Goal: Contribute content: Contribute content

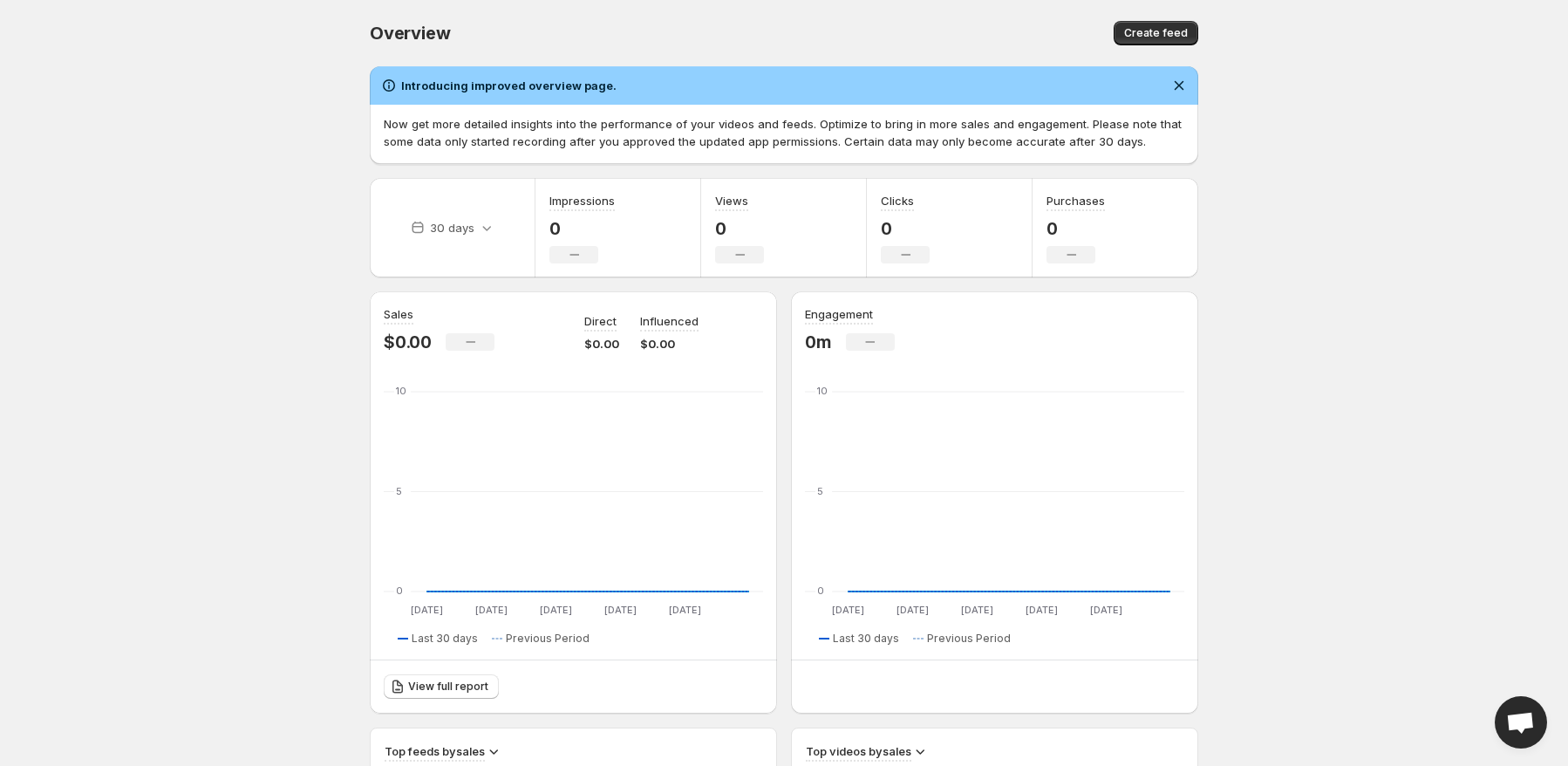
click at [779, 248] on div "Views 0 No change" at bounding box center [784, 227] width 165 height 100
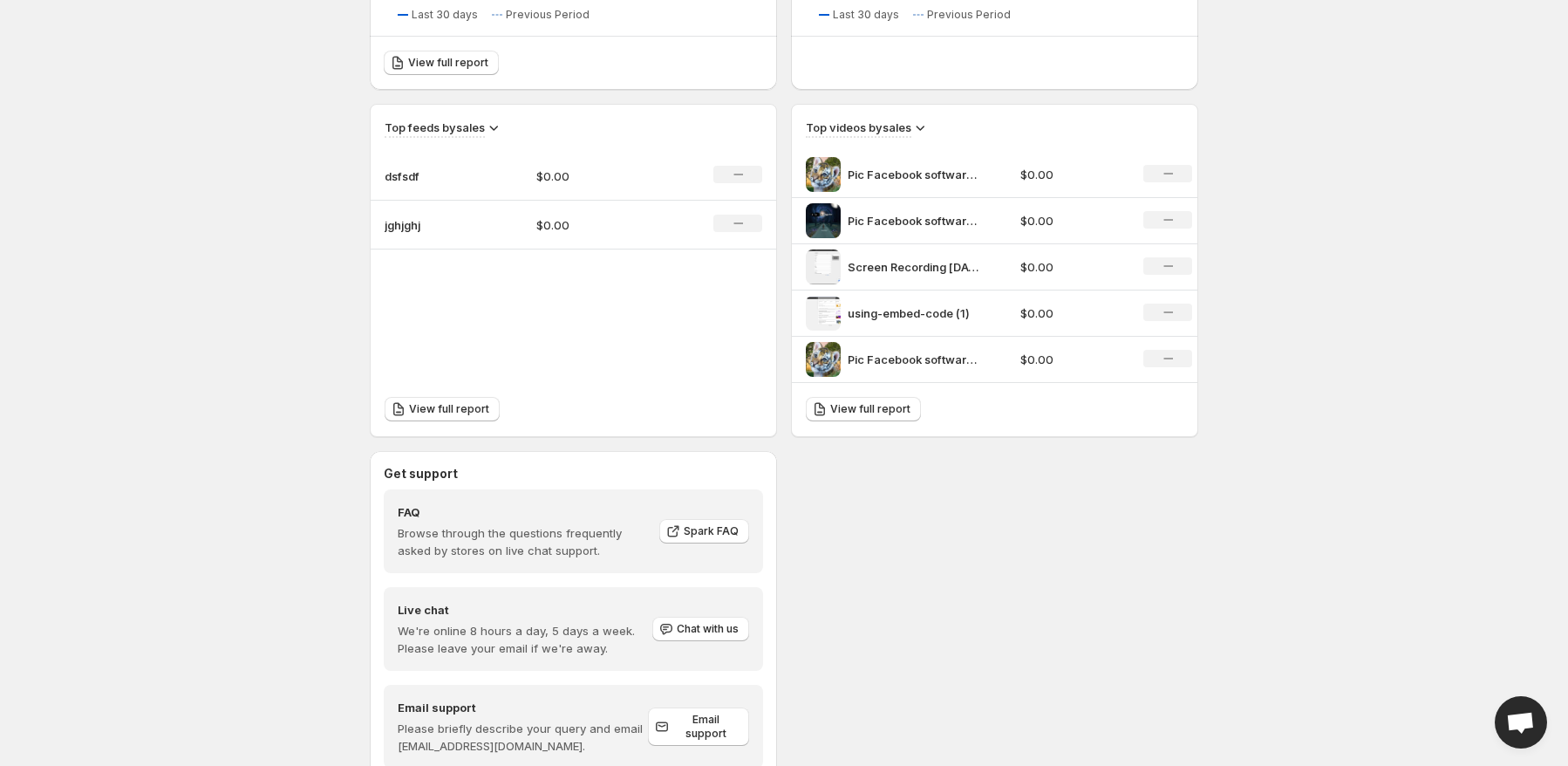
scroll to position [594, 0]
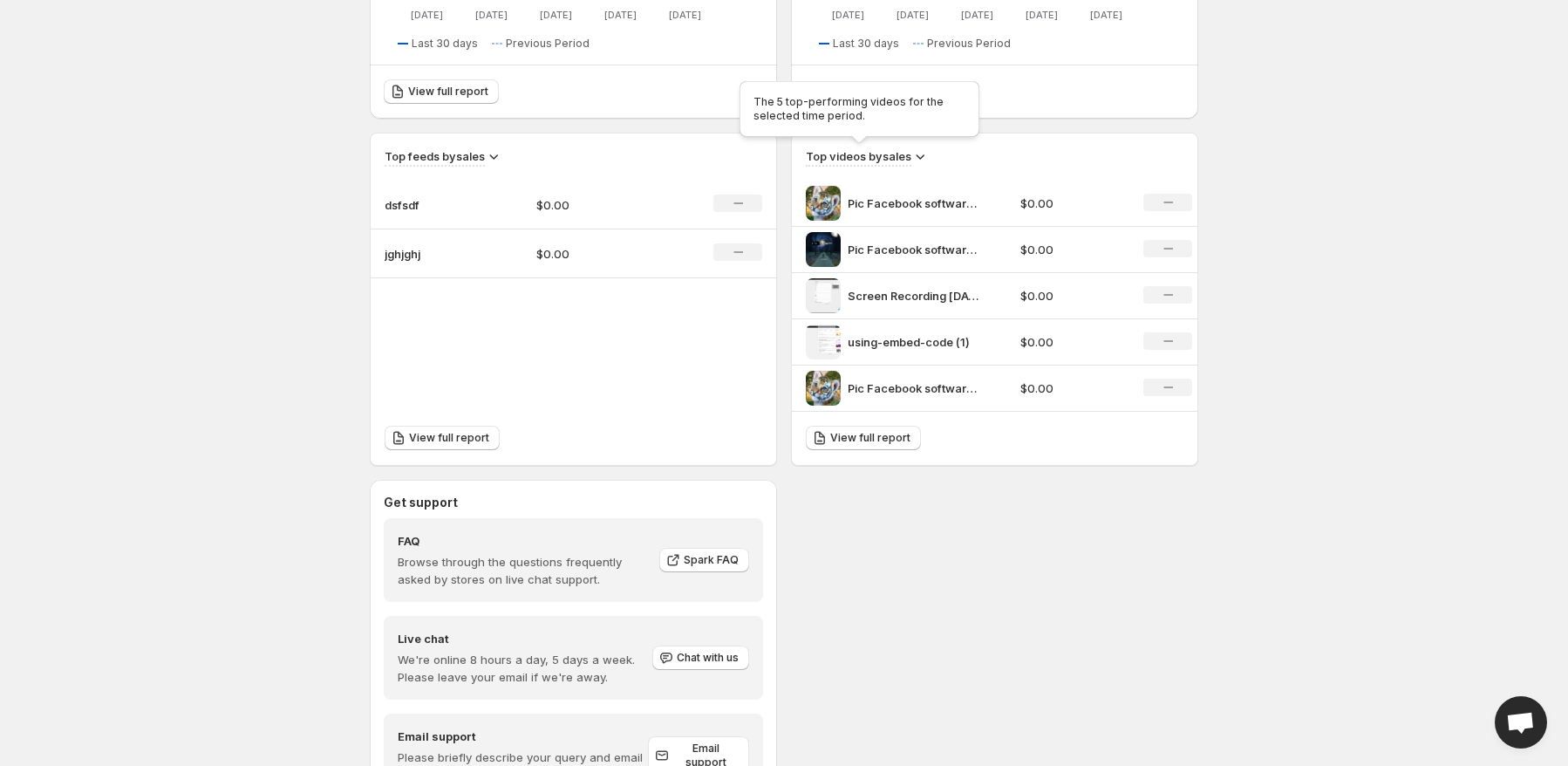
click at [897, 147] on div "The 5 top-performing videos for the selected time period." at bounding box center [859, 113] width 247 height 70
click at [907, 156] on h3 "Top videos by sales" at bounding box center [858, 156] width 106 height 17
click at [924, 156] on icon at bounding box center [919, 156] width 17 height 17
click at [488, 169] on div "Top feeds by sales dsfsdf $0.00 No change jghjghj $0.00 No change" at bounding box center [573, 205] width 406 height 145
click at [493, 159] on icon at bounding box center [492, 156] width 17 height 17
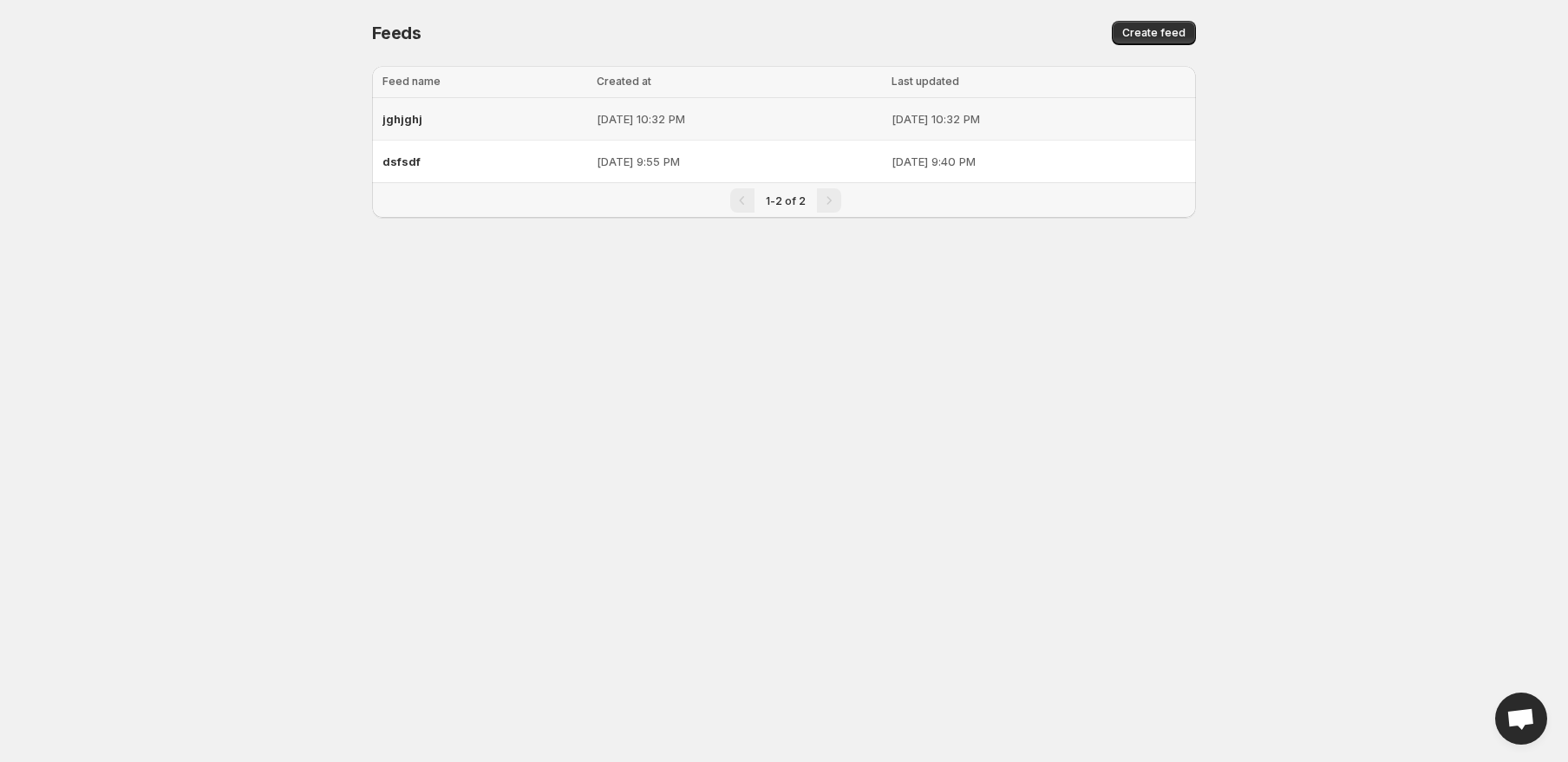
click at [597, 121] on p "[DATE] 10:32 PM" at bounding box center [739, 118] width 284 height 17
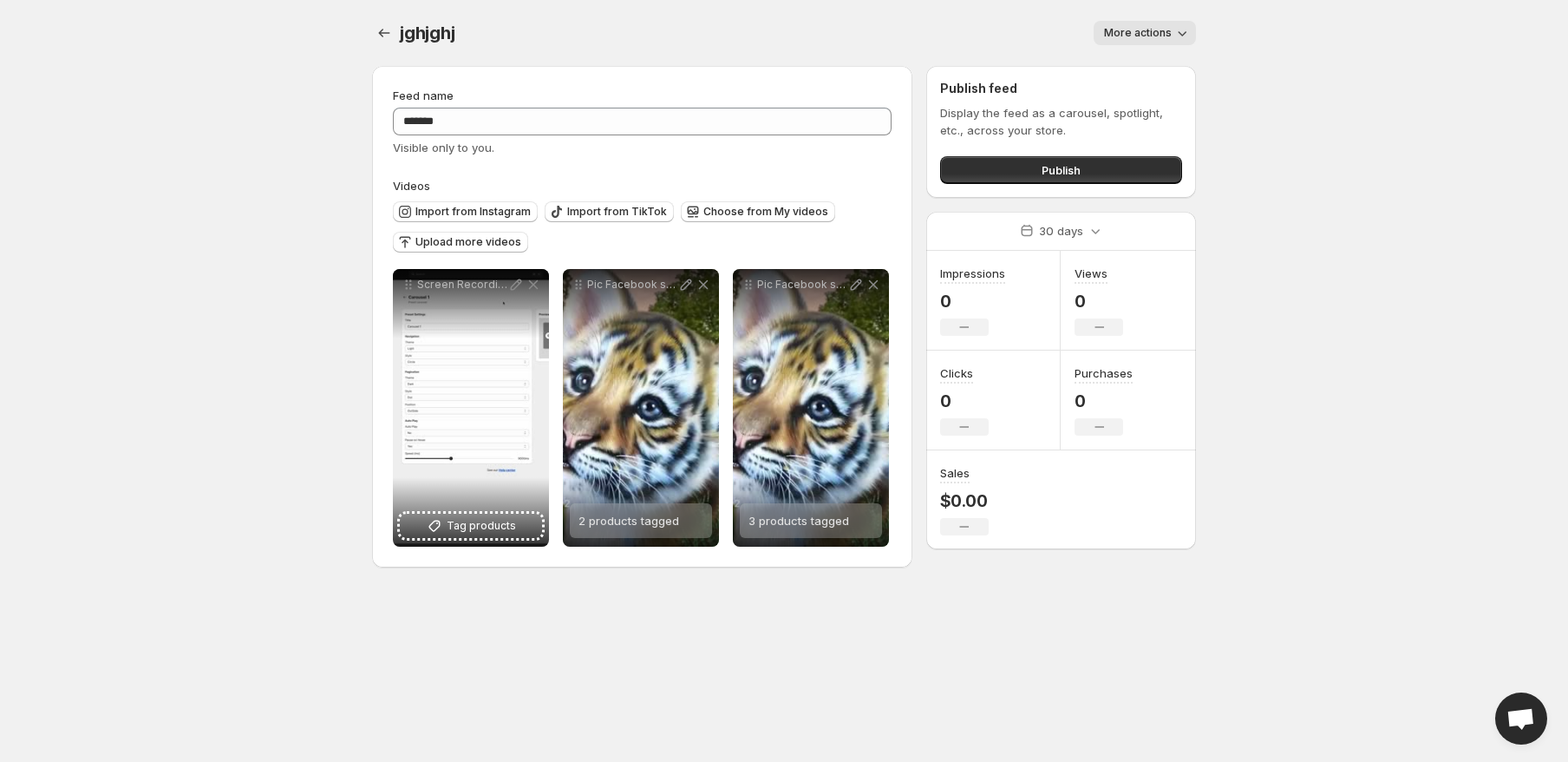
click at [289, 232] on body "**********" at bounding box center [784, 381] width 1568 height 762
click at [461, 206] on span "Import from Instagram" at bounding box center [473, 211] width 115 height 14
click at [384, 31] on icon "Settings" at bounding box center [384, 32] width 17 height 17
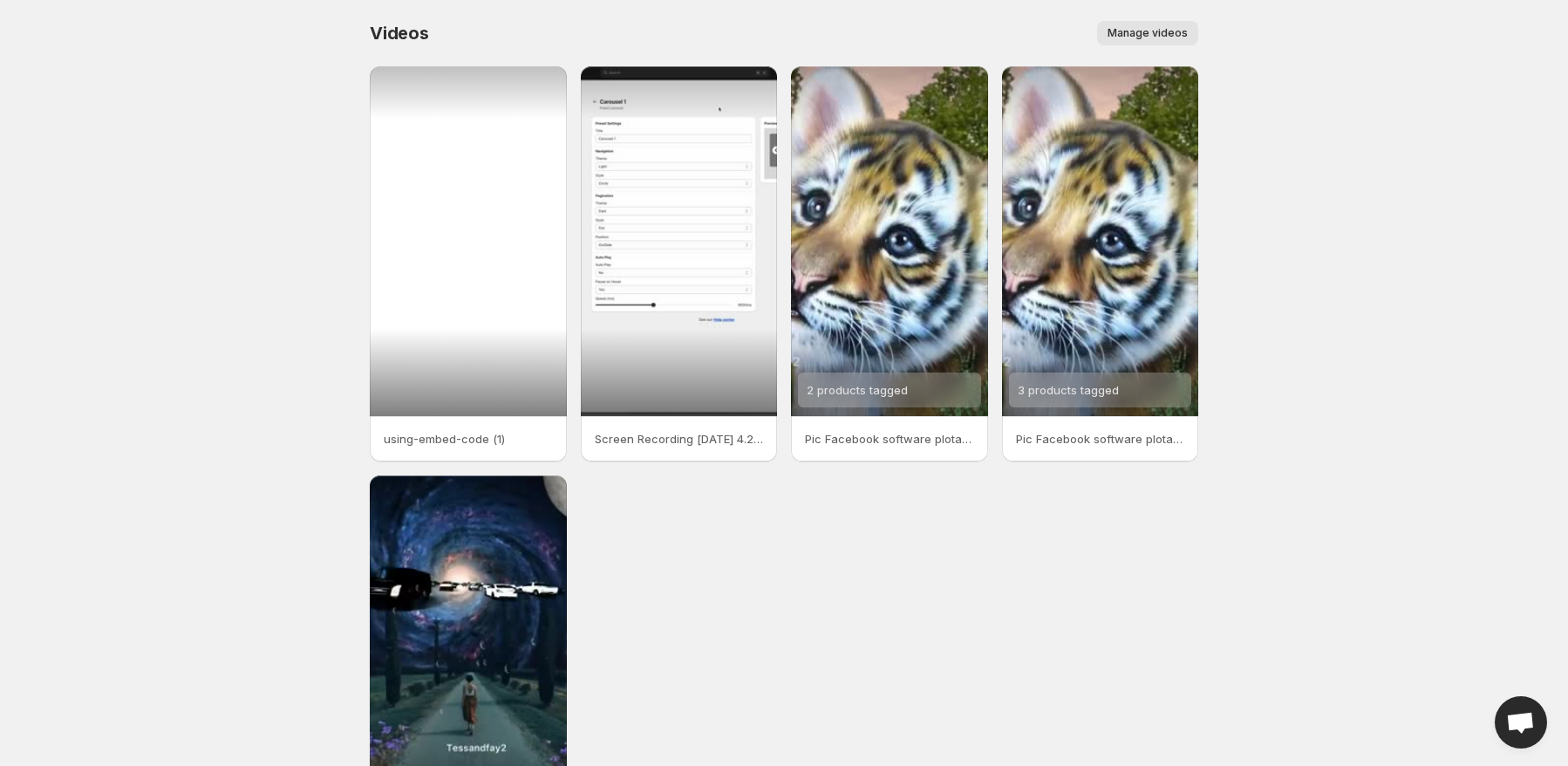
click at [475, 248] on div at bounding box center [469, 240] width 197 height 350
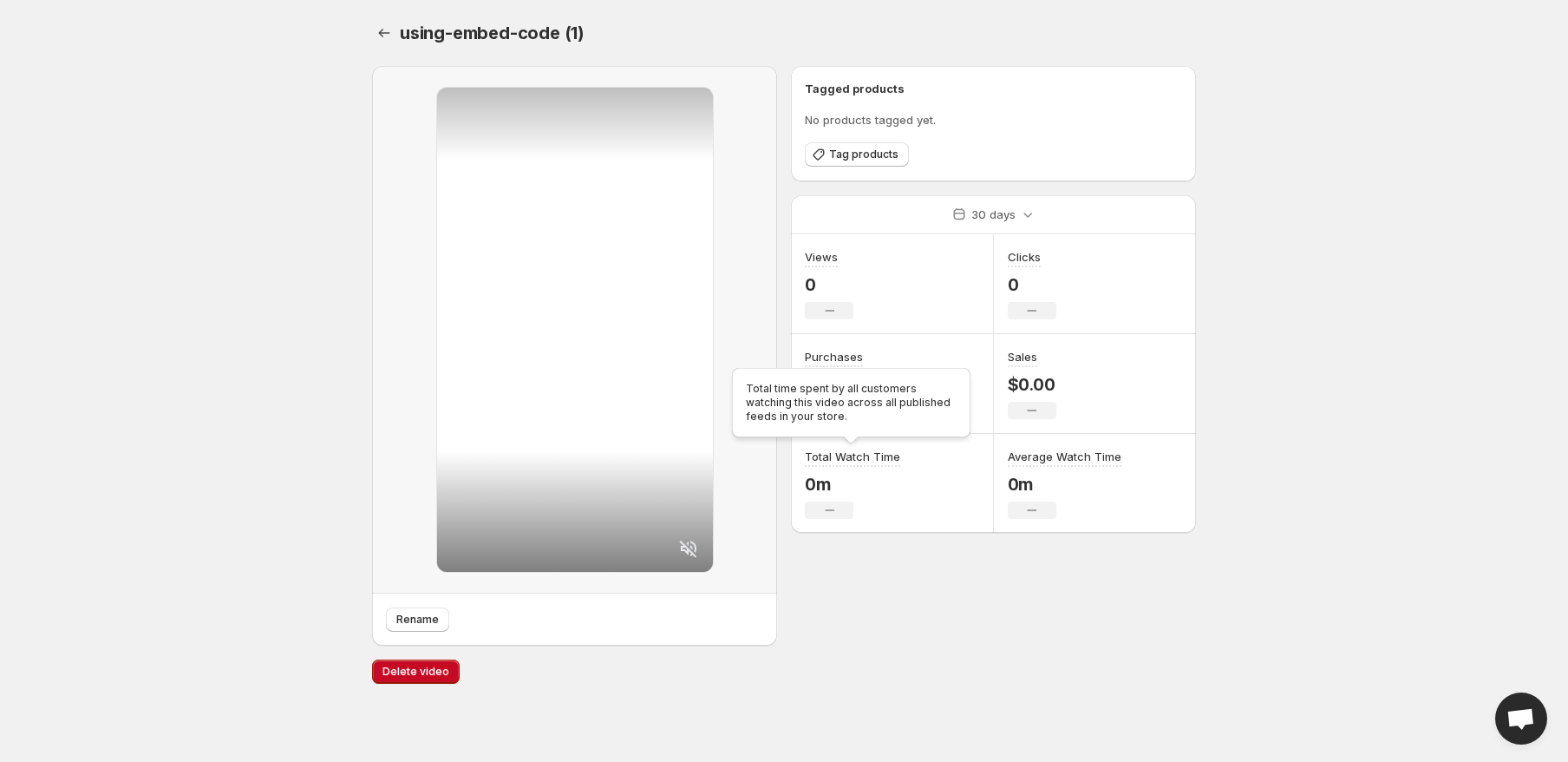
click at [841, 453] on h3 "Total Watch Time" at bounding box center [853, 455] width 95 height 17
click at [883, 306] on div "After clicking the button, if the customer proceeds and buys the product, it is…" at bounding box center [833, 307] width 246 height 83
click at [857, 397] on div "Purchases 0 No change" at bounding box center [834, 384] width 59 height 71
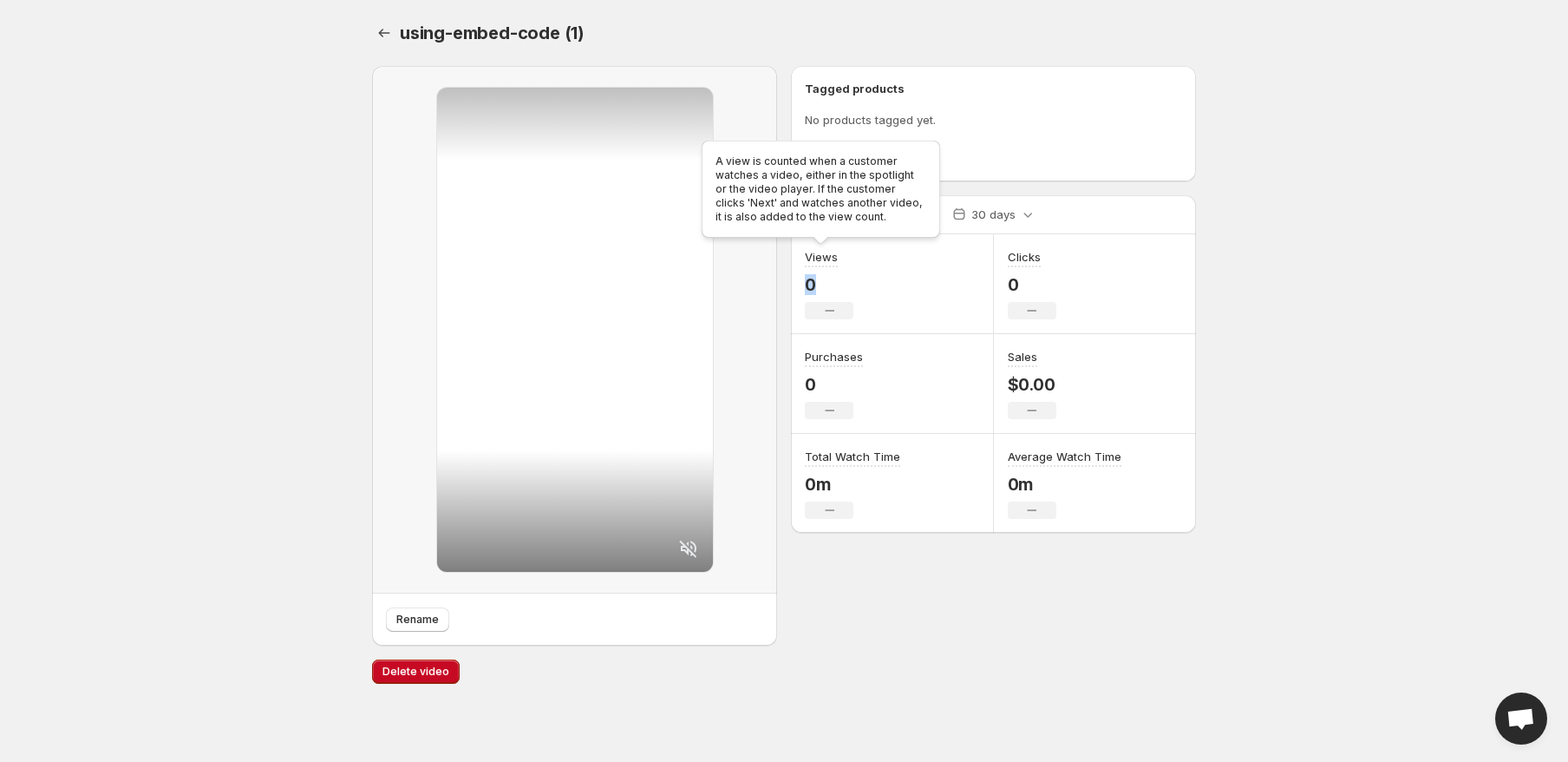
drag, startPoint x: 835, startPoint y: 256, endPoint x: 1063, endPoint y: 294, distance: 231.1
click at [1063, 294] on div "Views 0 No change Clicks 0 No change Purchases 0 No change Sales $0.00 No chang…" at bounding box center [994, 383] width 405 height 299
click at [1096, 303] on div "Clicks 0 No change" at bounding box center [1095, 284] width 203 height 100
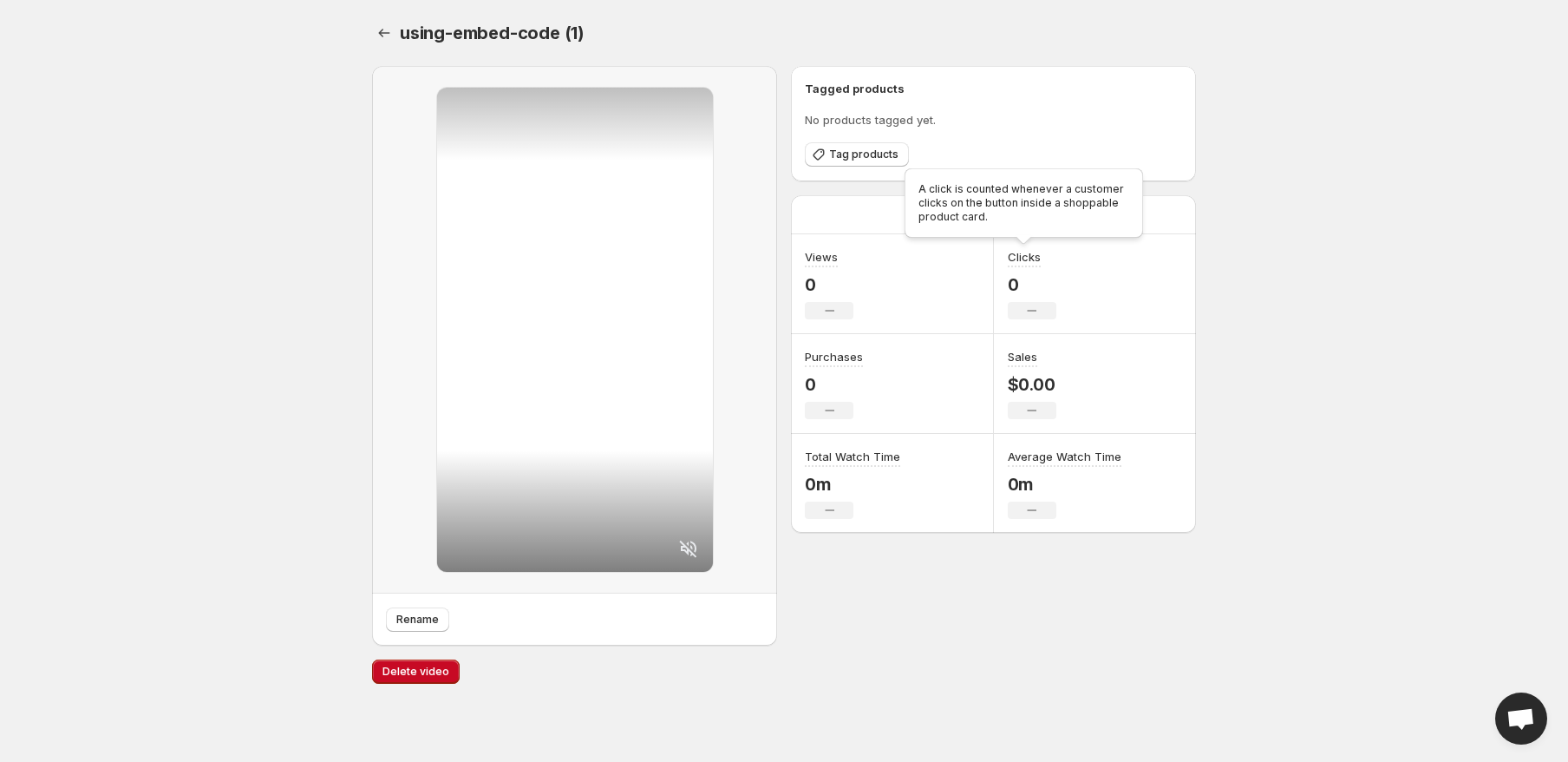
click at [986, 203] on div "A click is counted whenever a customer clicks on the button inside a shoppable …" at bounding box center [1025, 206] width 246 height 83
click at [1076, 142] on div "Tag products" at bounding box center [994, 154] width 377 height 25
click at [1007, 224] on div "30 days" at bounding box center [994, 214] width 93 height 24
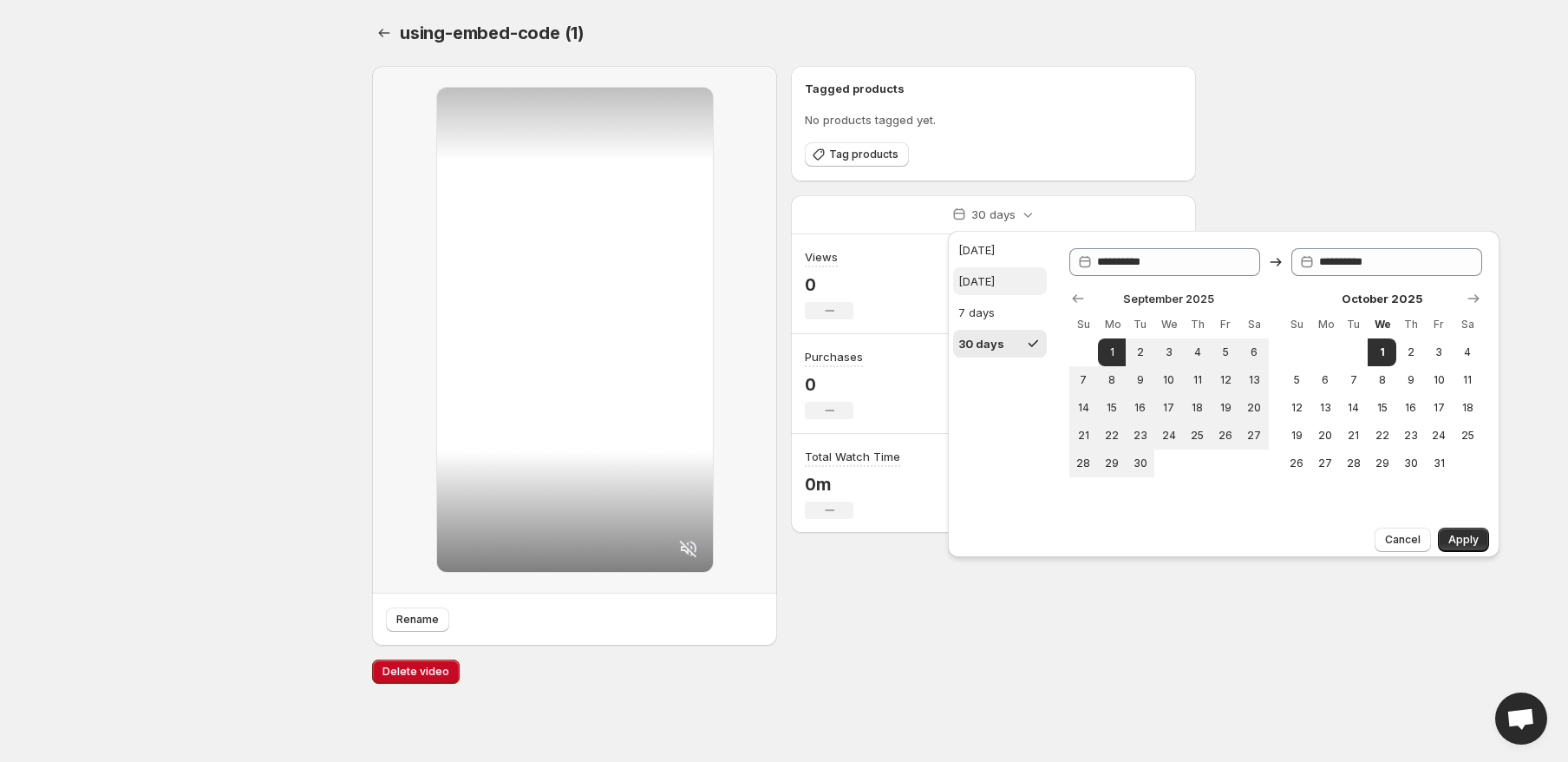
click at [995, 274] on div "[DATE]" at bounding box center [976, 281] width 37 height 17
type input "**********"
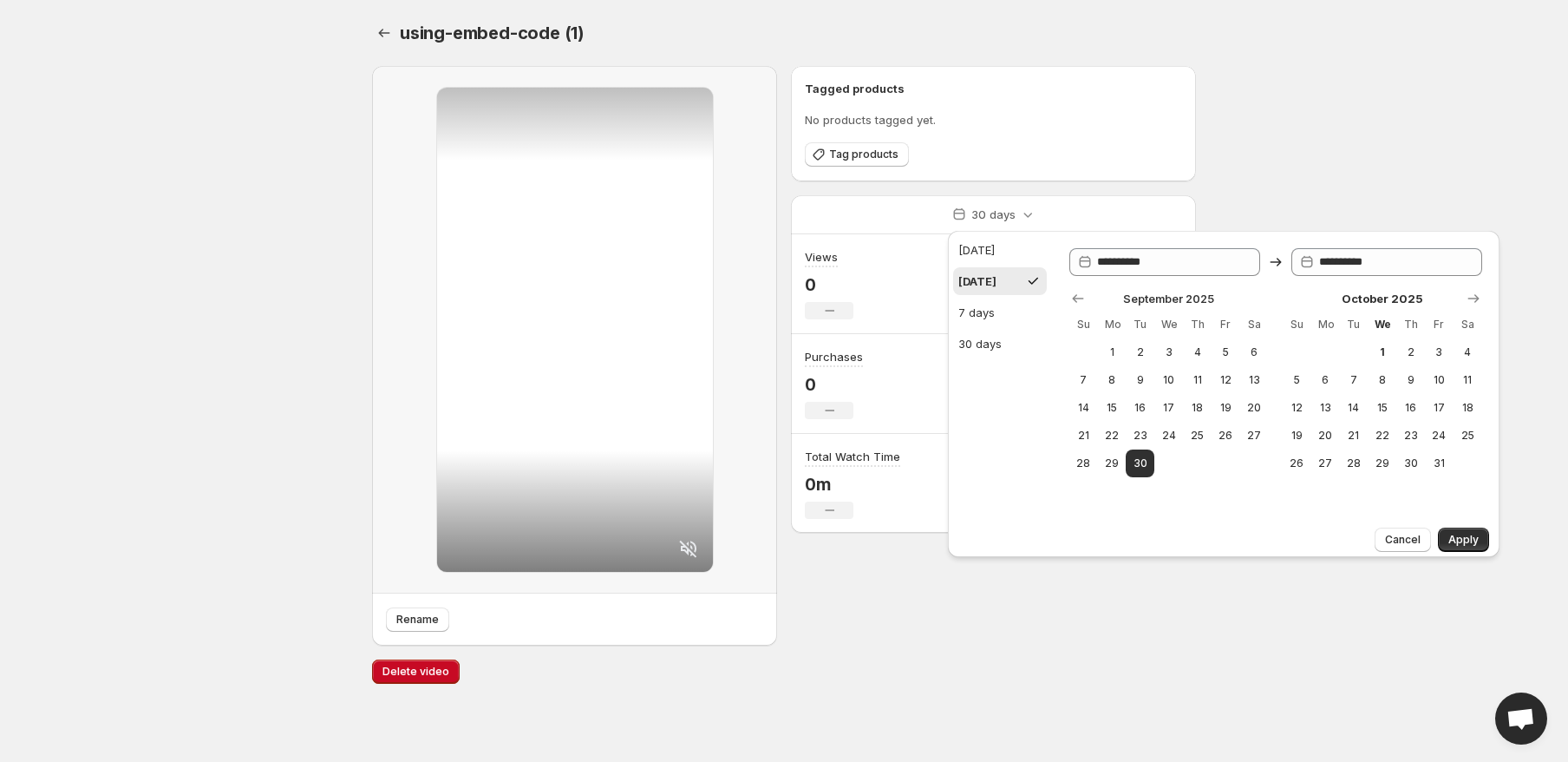
click at [1075, 105] on div "Tagged products No products tagged yet. Tag products" at bounding box center [994, 123] width 377 height 87
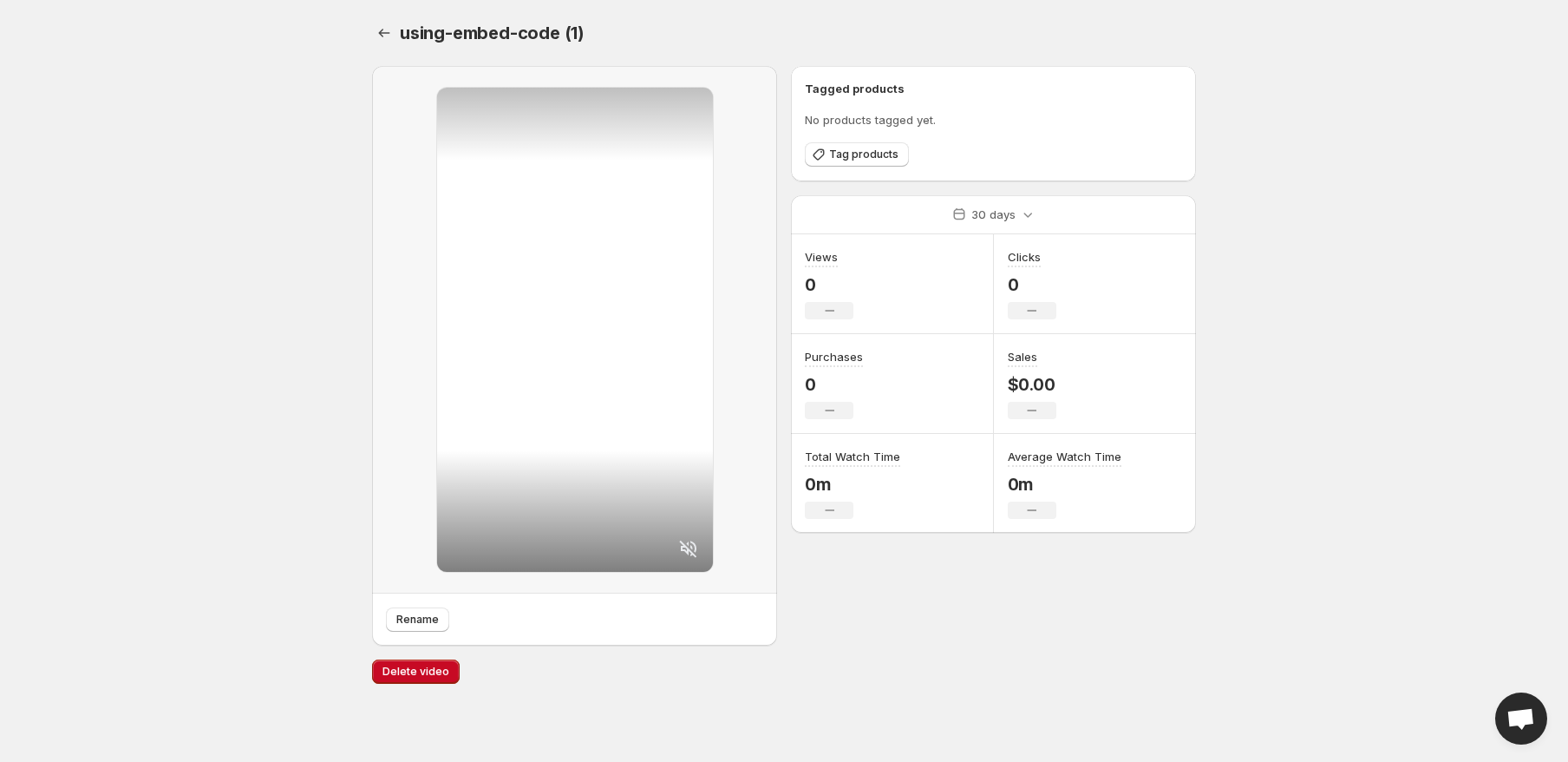
click at [1090, 86] on h6 "Tagged products" at bounding box center [994, 87] width 377 height 17
click at [365, 38] on div "using-embed-code (1). This page is ready using-embed-code (1) Rename Tagged pro…" at bounding box center [784, 350] width 866 height 701
click at [370, 34] on div "using-embed-code (1). This page is ready using-embed-code (1) Rename Tagged pro…" at bounding box center [784, 350] width 866 height 701
click at [378, 30] on icon "Settings" at bounding box center [384, 32] width 17 height 17
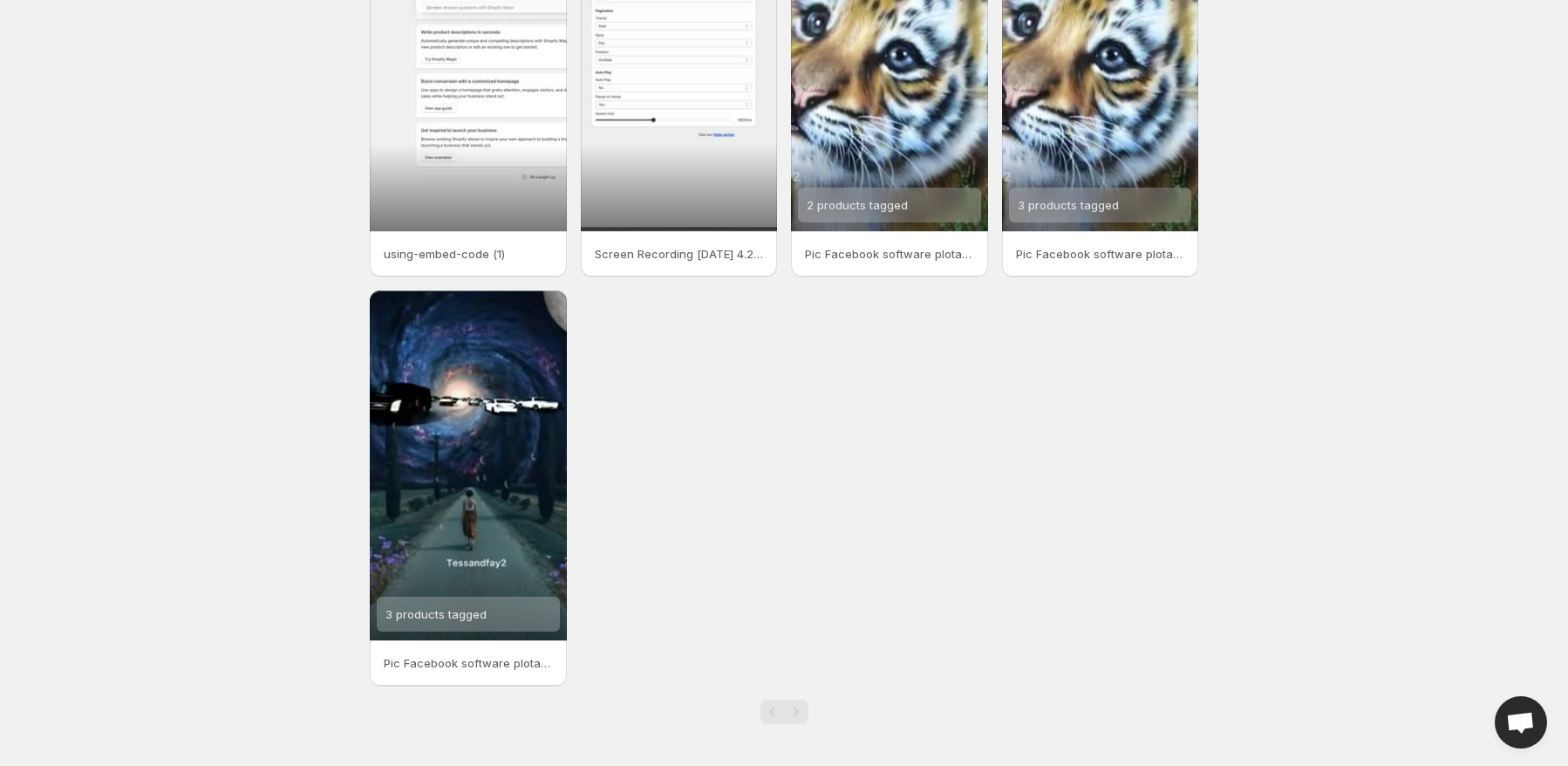
scroll to position [10, 0]
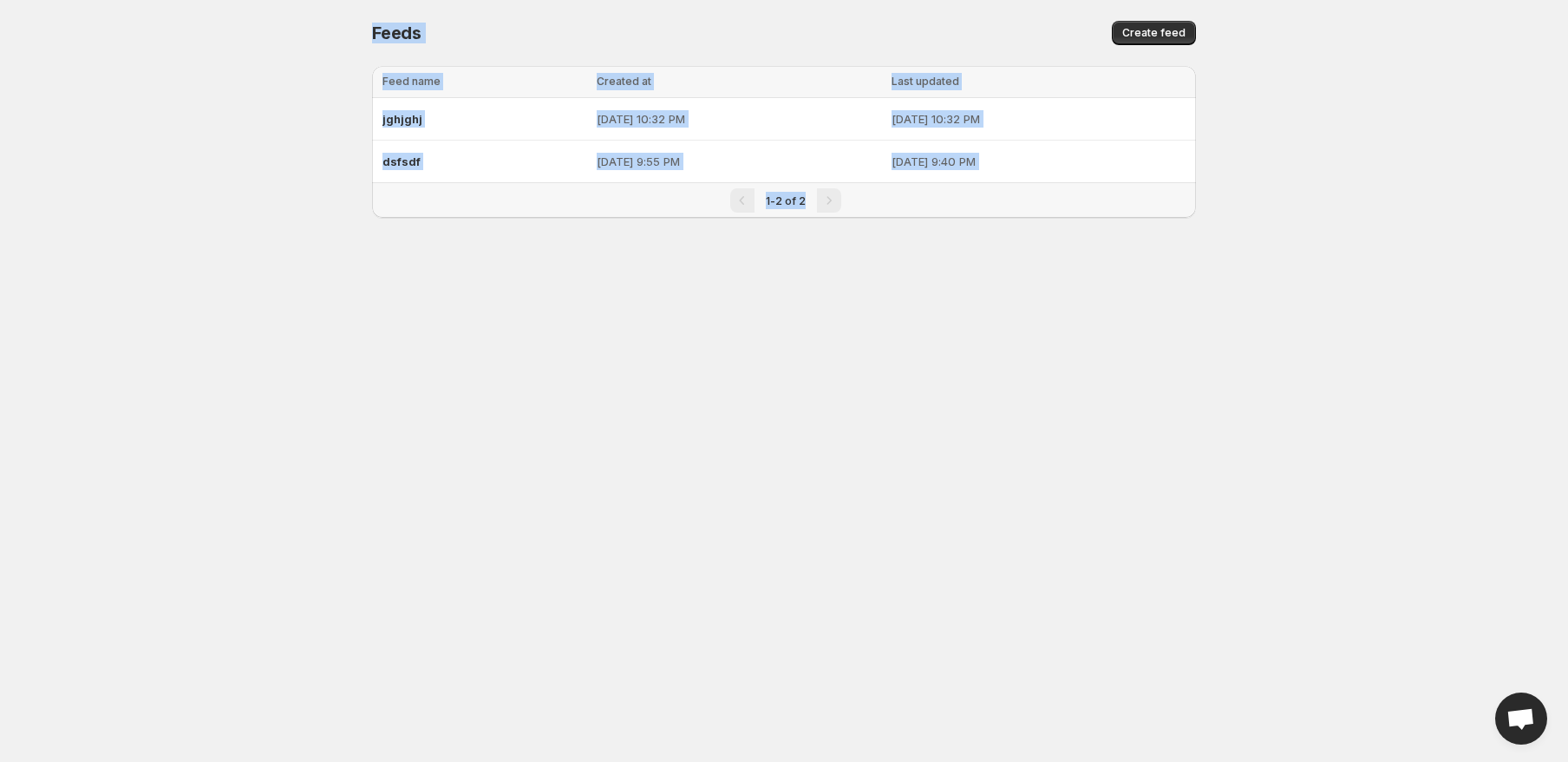
drag, startPoint x: 298, startPoint y: 50, endPoint x: 1078, endPoint y: 363, distance: 840.5
click at [1047, 354] on body "Home Feeds Videos Subscription Settings Feeds. This page is ready Feeds Create …" at bounding box center [784, 381] width 1568 height 762
click at [1078, 363] on body "Home Feeds Videos Subscription Settings Feeds. This page is ready Feeds Create …" at bounding box center [784, 381] width 1568 height 762
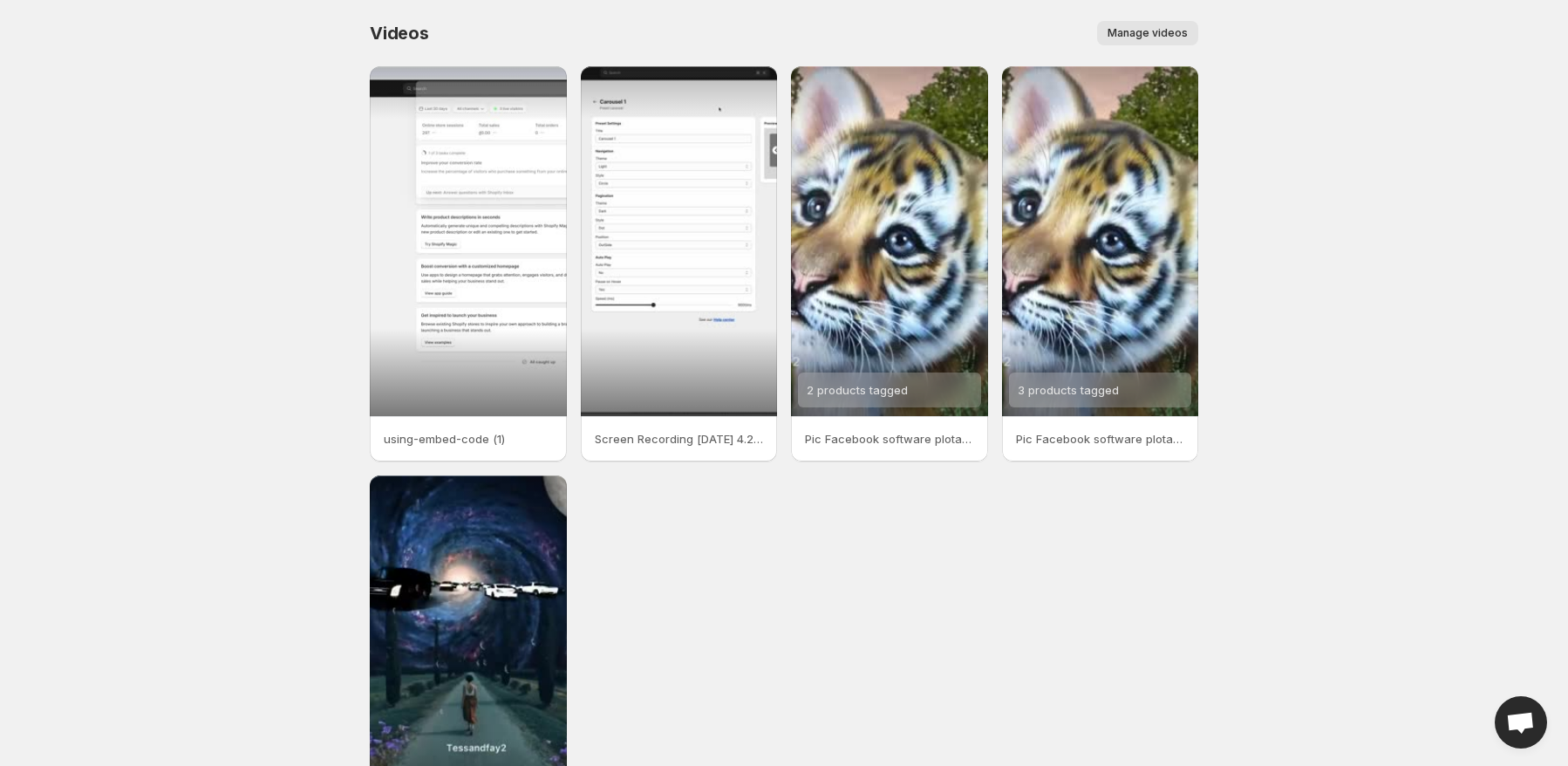
click at [1389, 198] on body "Home Feeds Videos Subscription Settings Videos. This page is ready Videos Manag…" at bounding box center [784, 383] width 1568 height 766
click at [1150, 33] on span "Manage videos" at bounding box center [1147, 33] width 80 height 14
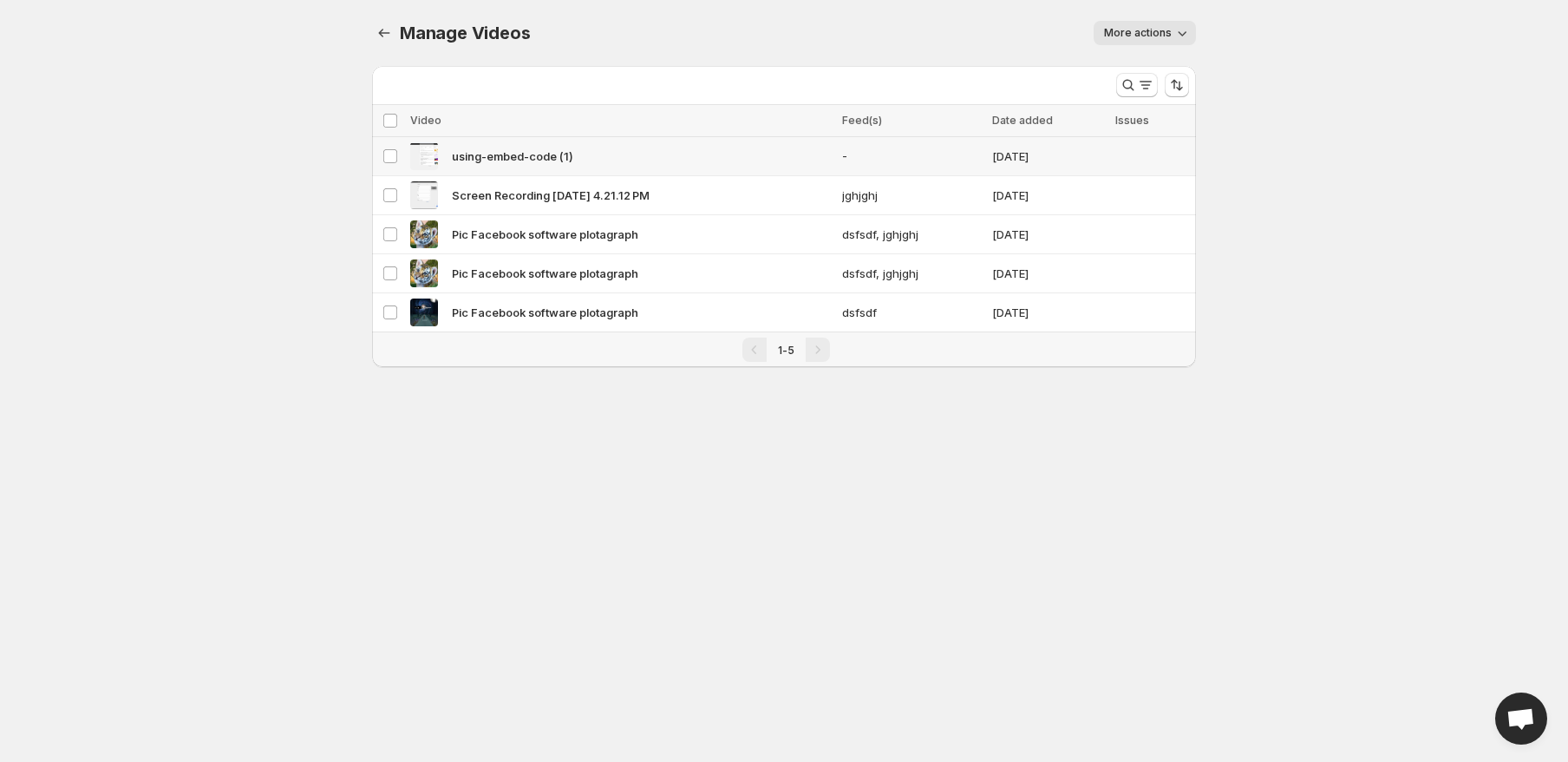
click at [1045, 159] on td "[DATE]" at bounding box center [1048, 156] width 123 height 39
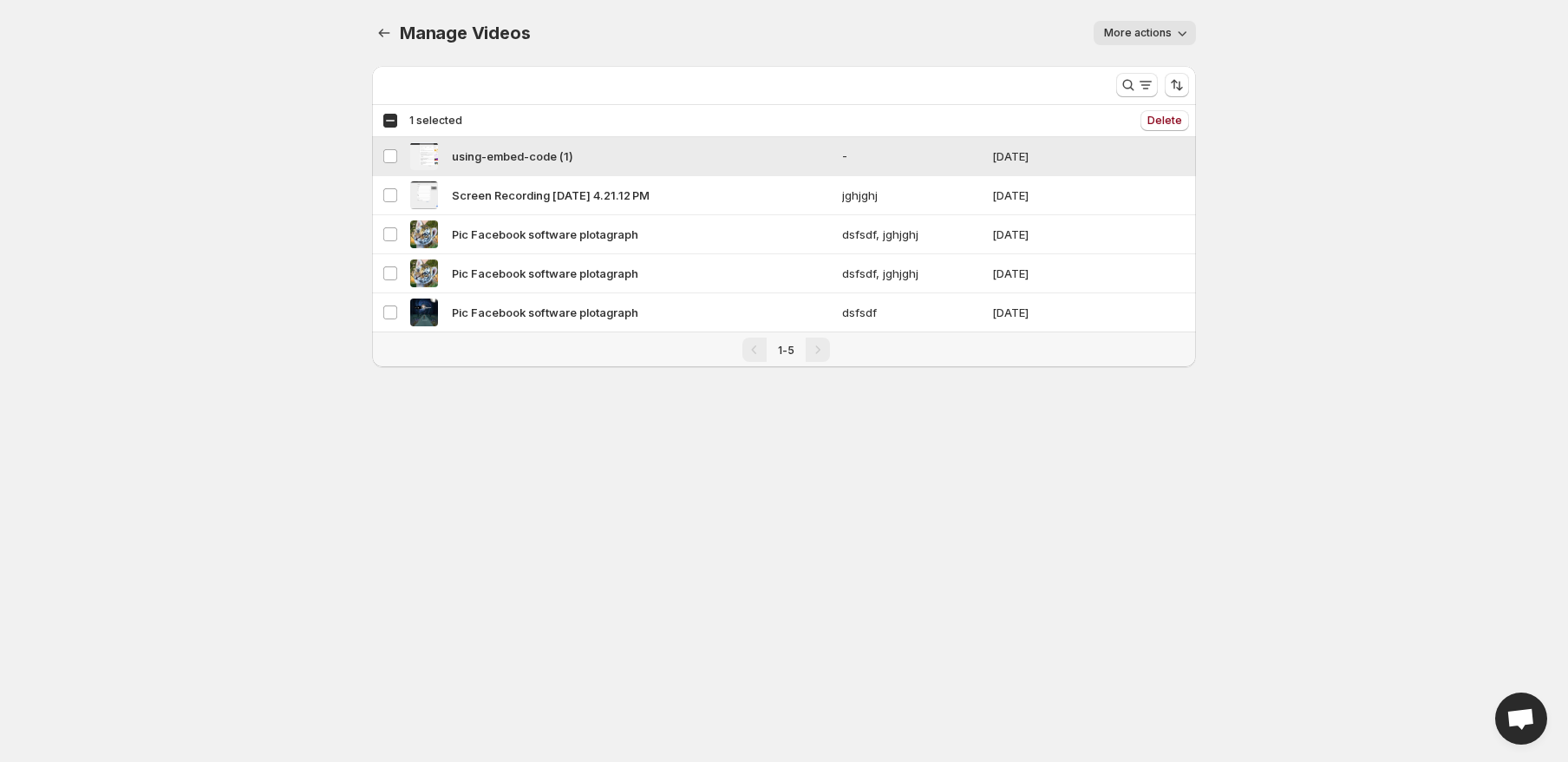
click at [1045, 159] on td "[DATE]" at bounding box center [1048, 156] width 123 height 39
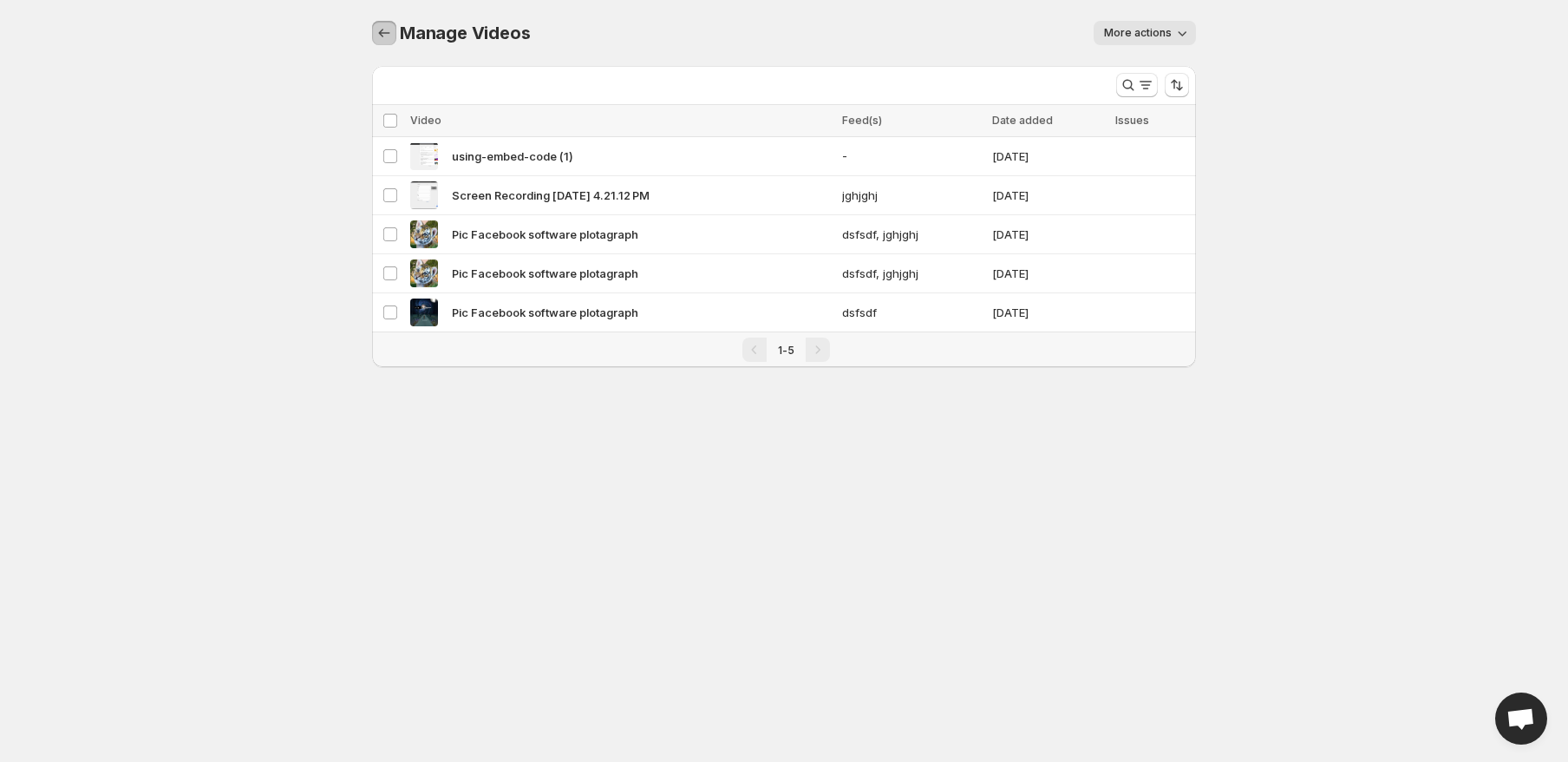
click at [386, 33] on icon "Manage Videos" at bounding box center [384, 32] width 17 height 17
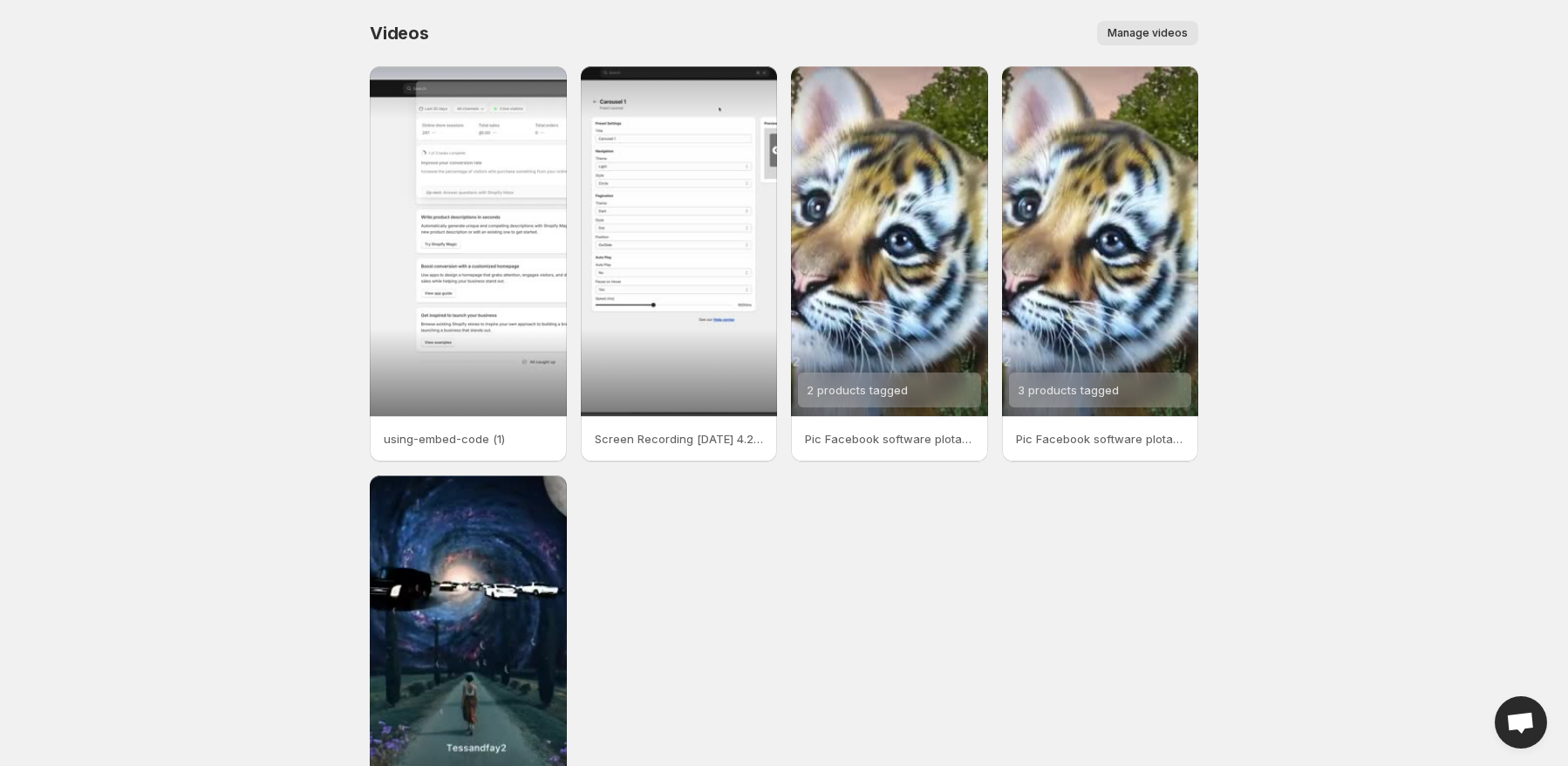
click at [1033, 38] on div "Manage videos" at bounding box center [823, 33] width 748 height 24
drag, startPoint x: 969, startPoint y: 32, endPoint x: 1277, endPoint y: 41, distance: 308.1
click at [1263, 38] on body "Home Feeds Videos Subscription Settings Videos. This page is ready Videos Manag…" at bounding box center [784, 383] width 1568 height 766
click at [1319, 52] on body "Home Feeds Videos Subscription Settings Videos. This page is ready Videos Manag…" at bounding box center [784, 383] width 1568 height 766
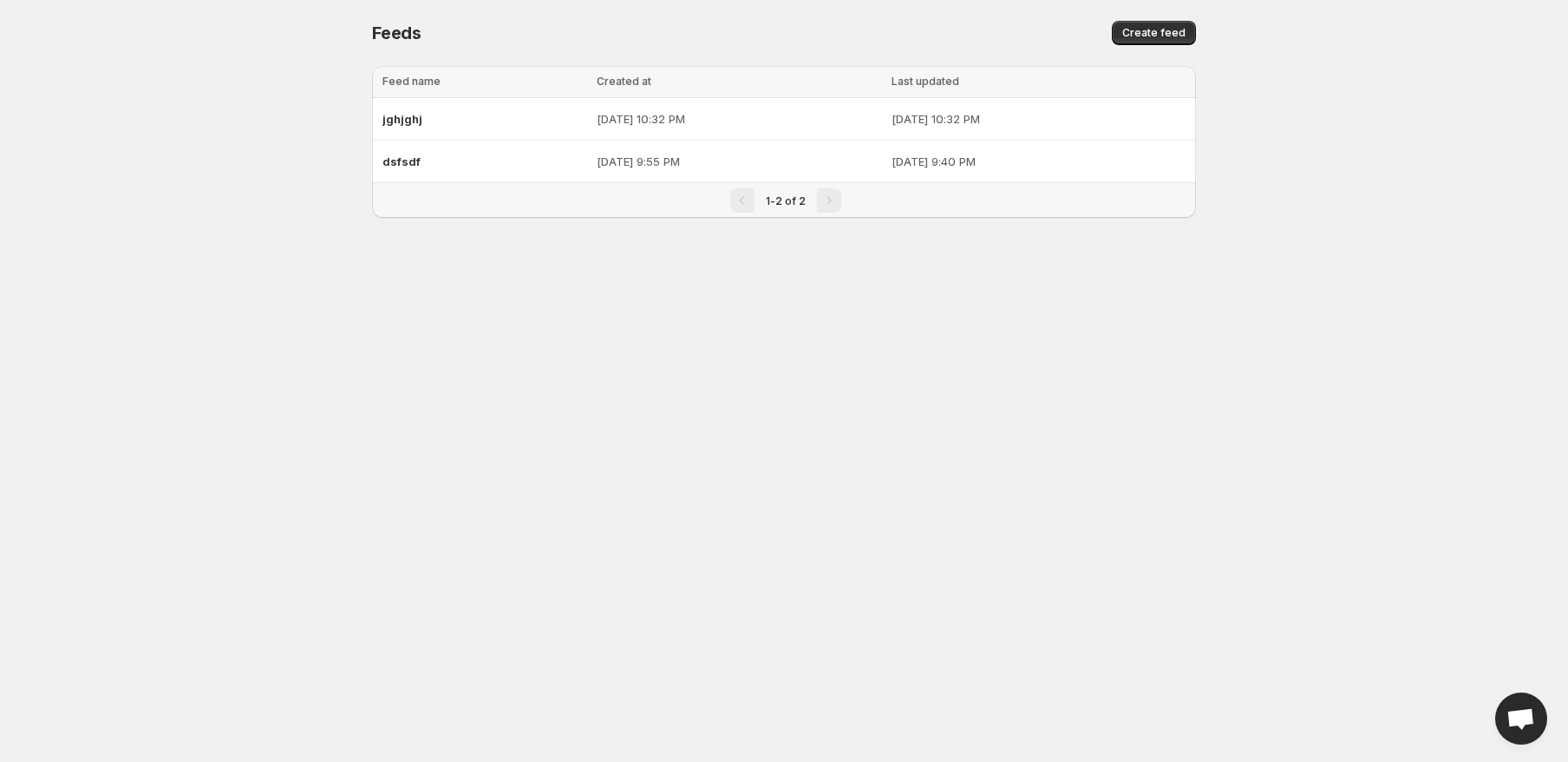
click at [805, 197] on div "1-2 of 2" at bounding box center [785, 199] width 60 height 17
click at [1159, 26] on button "Create feed" at bounding box center [1153, 33] width 84 height 24
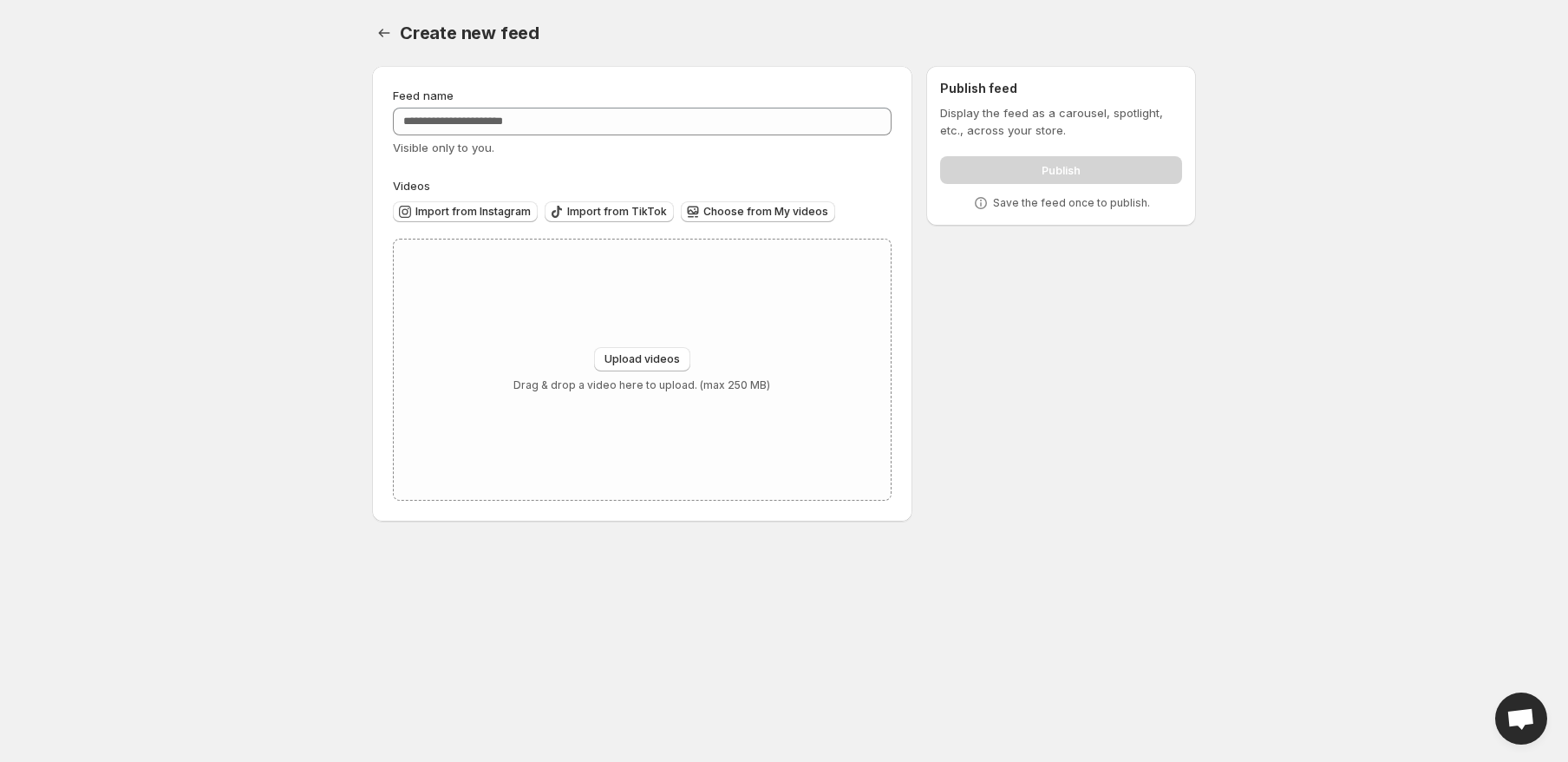
click at [1048, 352] on div "Feed name Visible only to you. Videos Import from Instagram Import from TikTok …" at bounding box center [777, 297] width 838 height 490
click at [732, 213] on span "Choose from My videos" at bounding box center [766, 211] width 125 height 14
click at [1406, 335] on body "Home Feeds Videos Subscription Settings Create new feed. This page is ready Cre…" at bounding box center [784, 381] width 1568 height 762
click at [505, 123] on input "Feed name" at bounding box center [642, 121] width 499 height 28
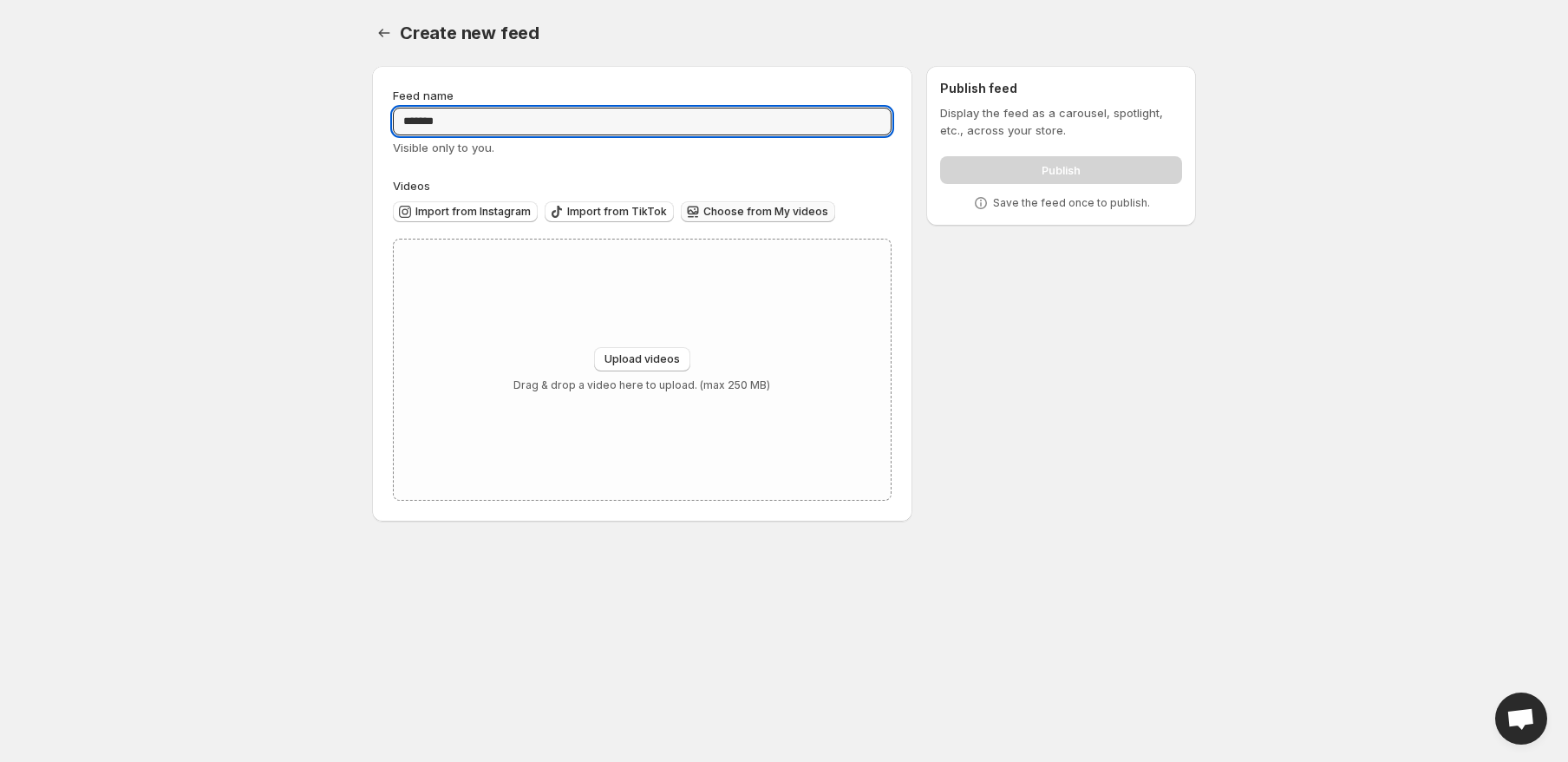
type input "*******"
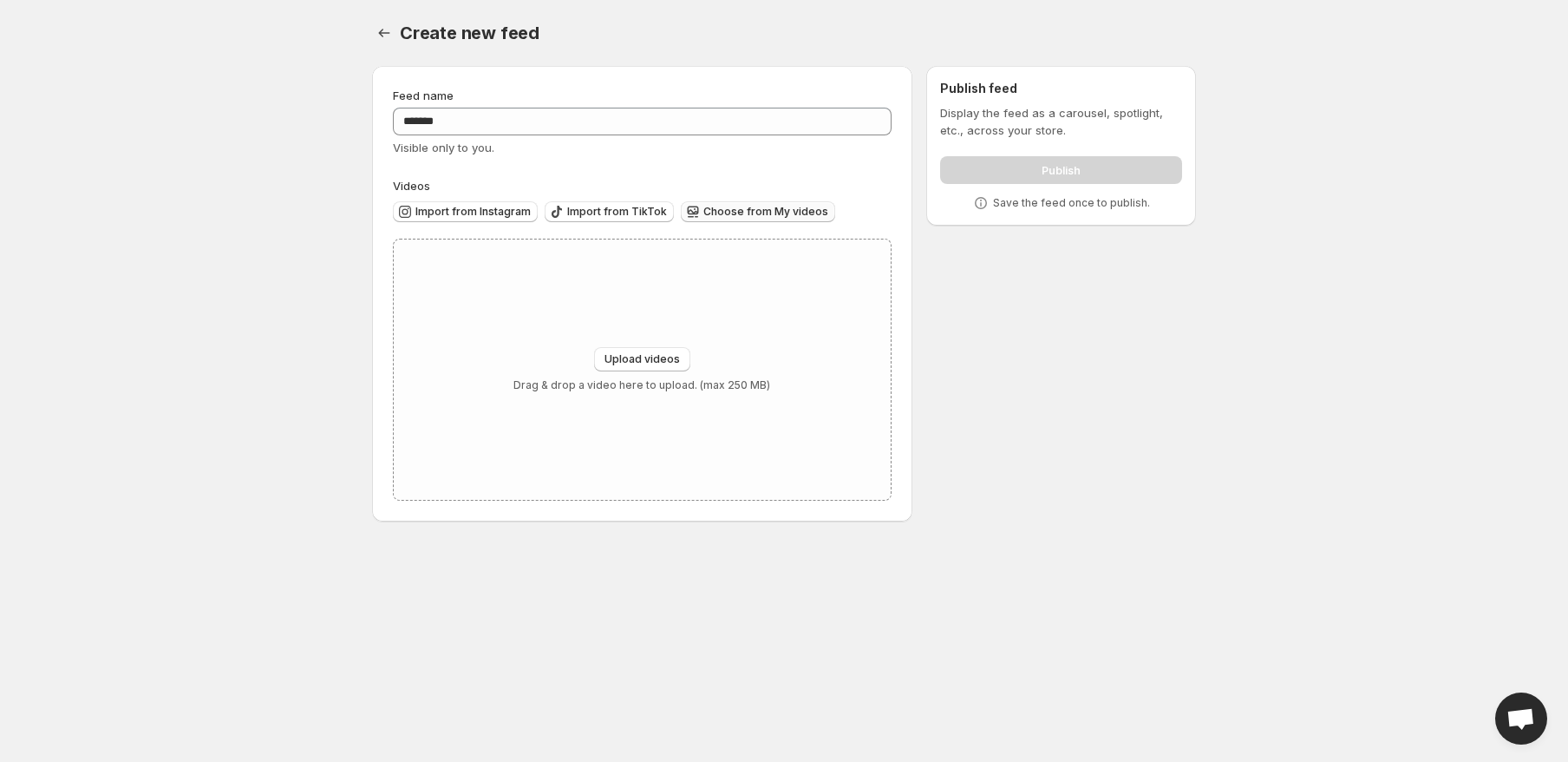
click at [744, 212] on span "Choose from My videos" at bounding box center [766, 211] width 125 height 14
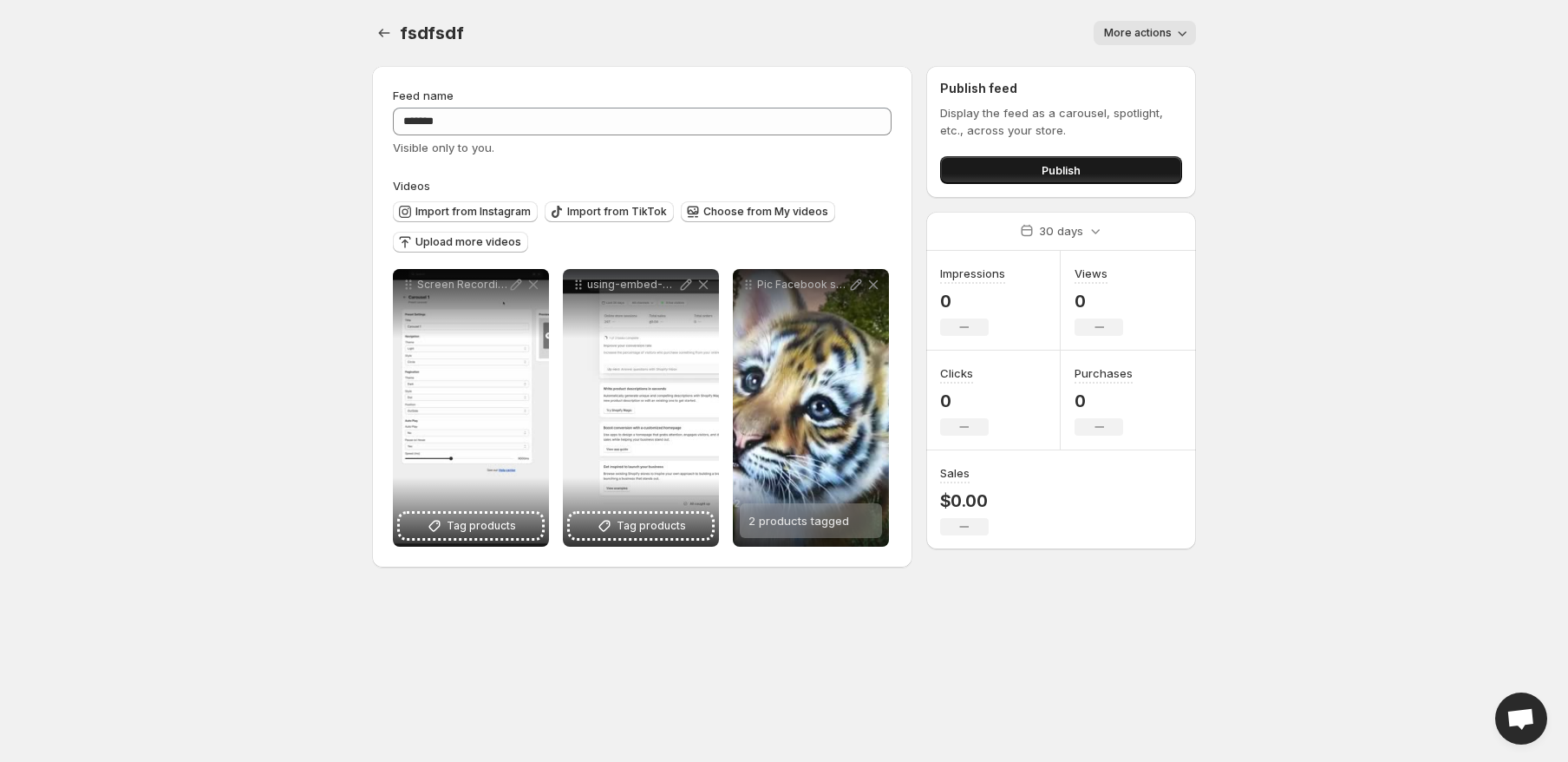
click at [1085, 162] on button "Publish" at bounding box center [1061, 170] width 242 height 28
click at [1383, 263] on body "**********" at bounding box center [784, 381] width 1568 height 762
click at [1057, 157] on button "Publish" at bounding box center [1061, 170] width 242 height 28
click at [1059, 172] on span "Publish" at bounding box center [1060, 170] width 39 height 17
click at [1052, 160] on button "Publish" at bounding box center [1061, 170] width 242 height 28
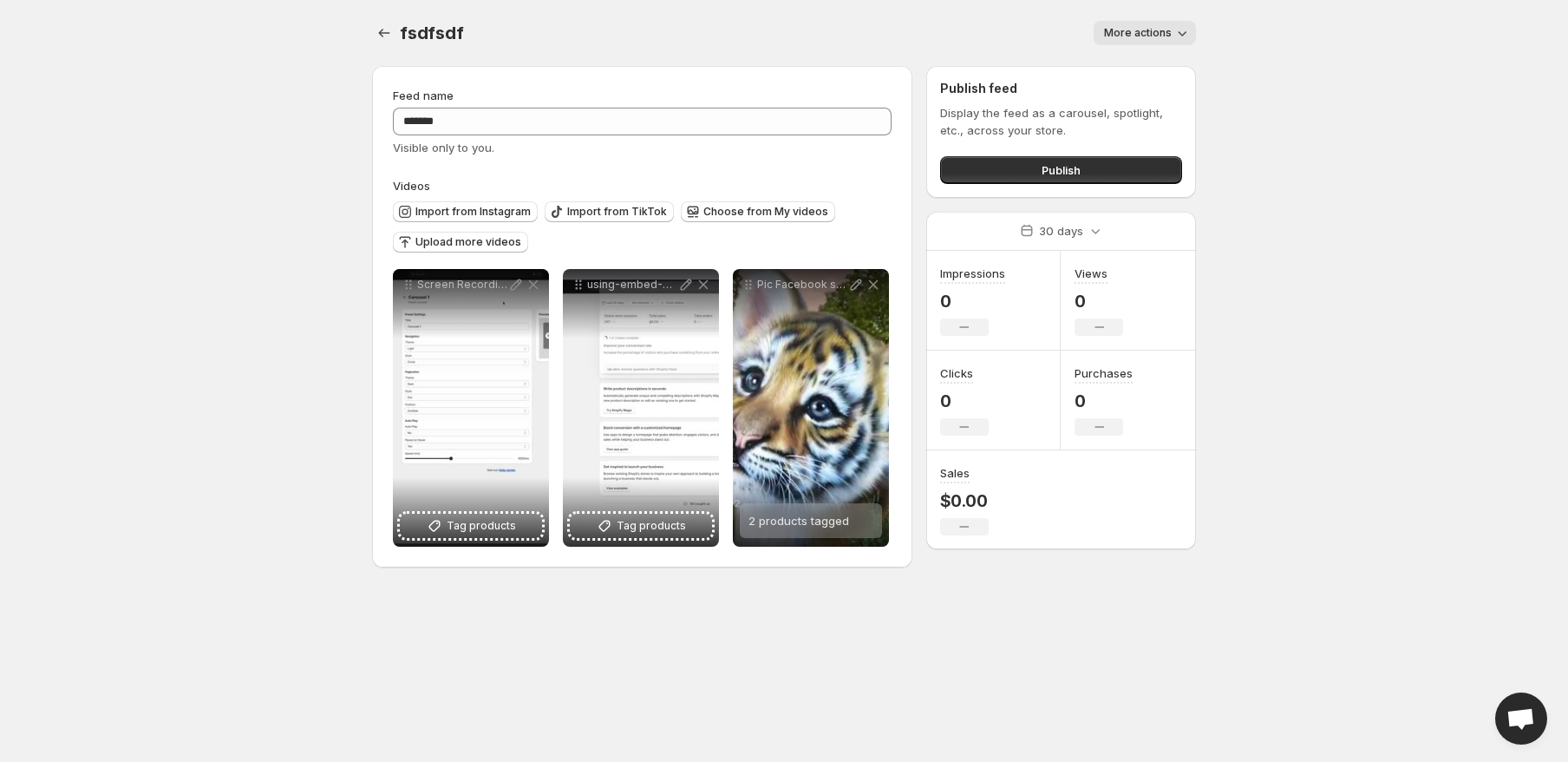
click at [1133, 28] on span "More actions" at bounding box center [1138, 33] width 67 height 14
click at [1315, 78] on body "**********" at bounding box center [784, 381] width 1568 height 762
click at [1050, 181] on button "Publish" at bounding box center [1061, 170] width 242 height 28
click at [1386, 175] on body "**********" at bounding box center [784, 381] width 1568 height 762
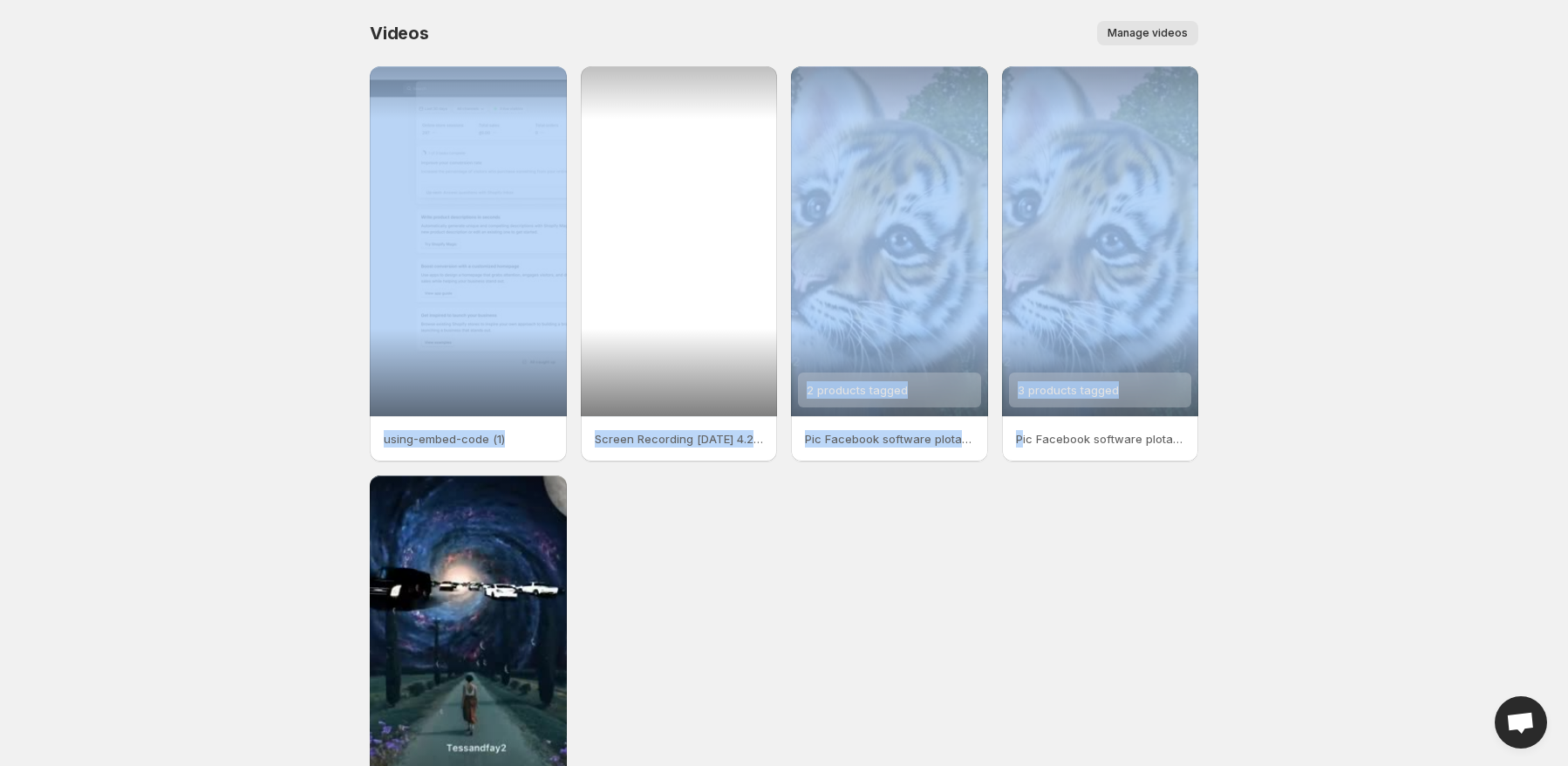
drag, startPoint x: 276, startPoint y: 170, endPoint x: 1045, endPoint y: 607, distance: 884.5
click at [1040, 607] on body "Home Feeds Videos Subscription Settings Videos. This page is ready Videos Manag…" at bounding box center [784, 383] width 1568 height 766
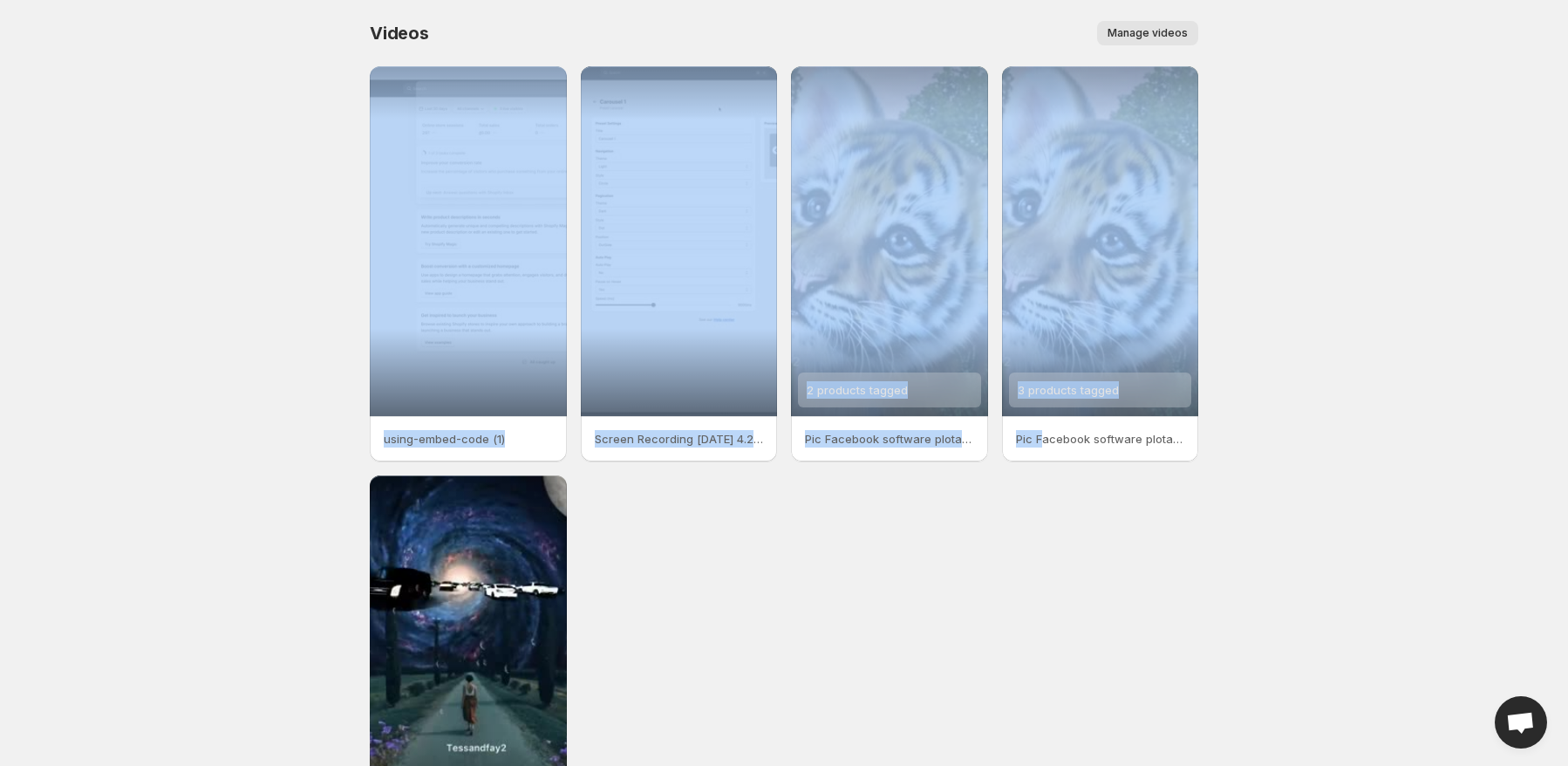
click at [1045, 607] on div "using-embed-code (1) Screen Recording [DATE] 4.21.12 PM 2 products tagged Pic F…" at bounding box center [784, 468] width 828 height 804
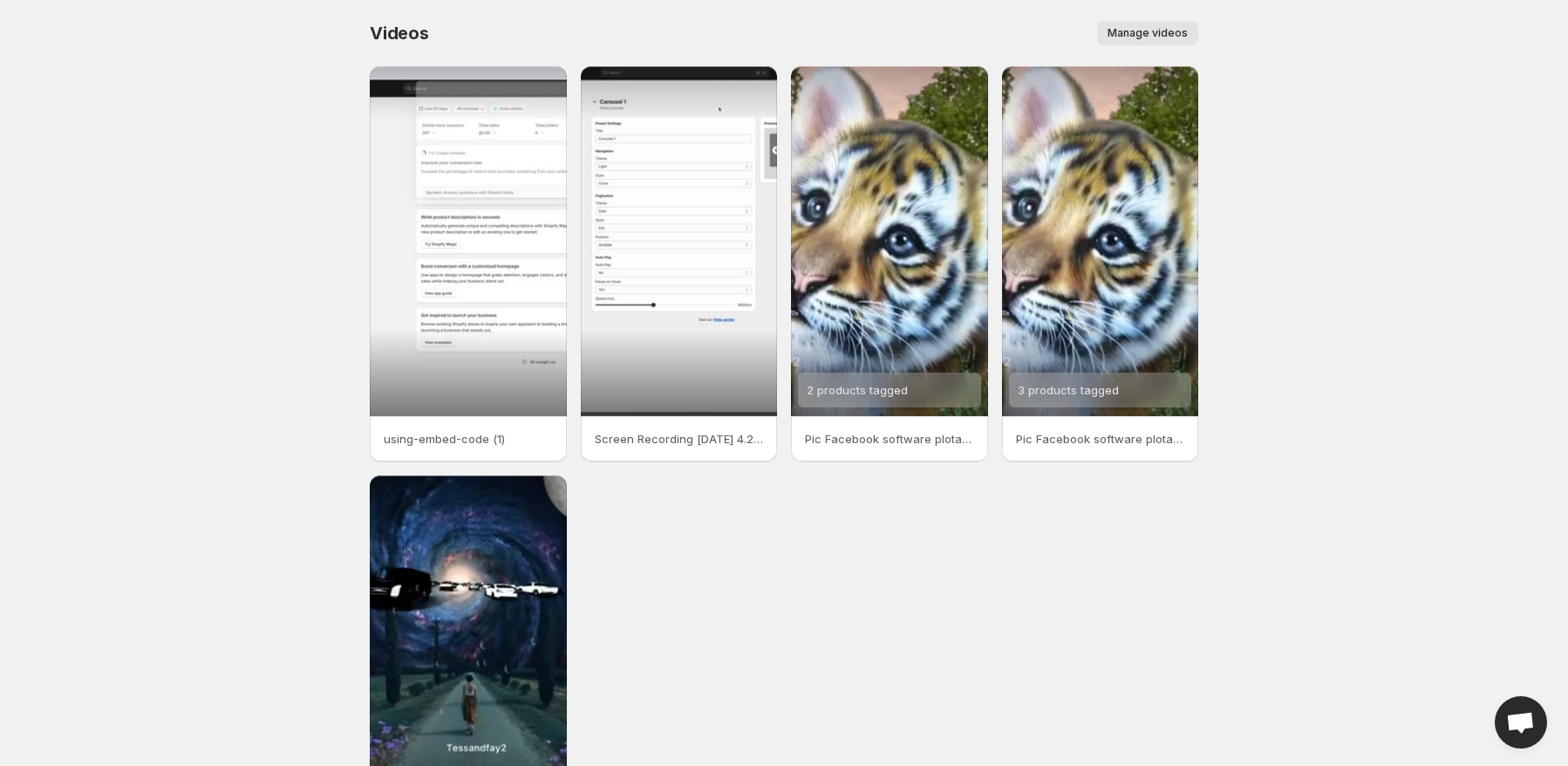
click at [129, 324] on body "Home Feeds Videos Subscription Settings Videos. This page is ready Videos Manag…" at bounding box center [784, 383] width 1568 height 766
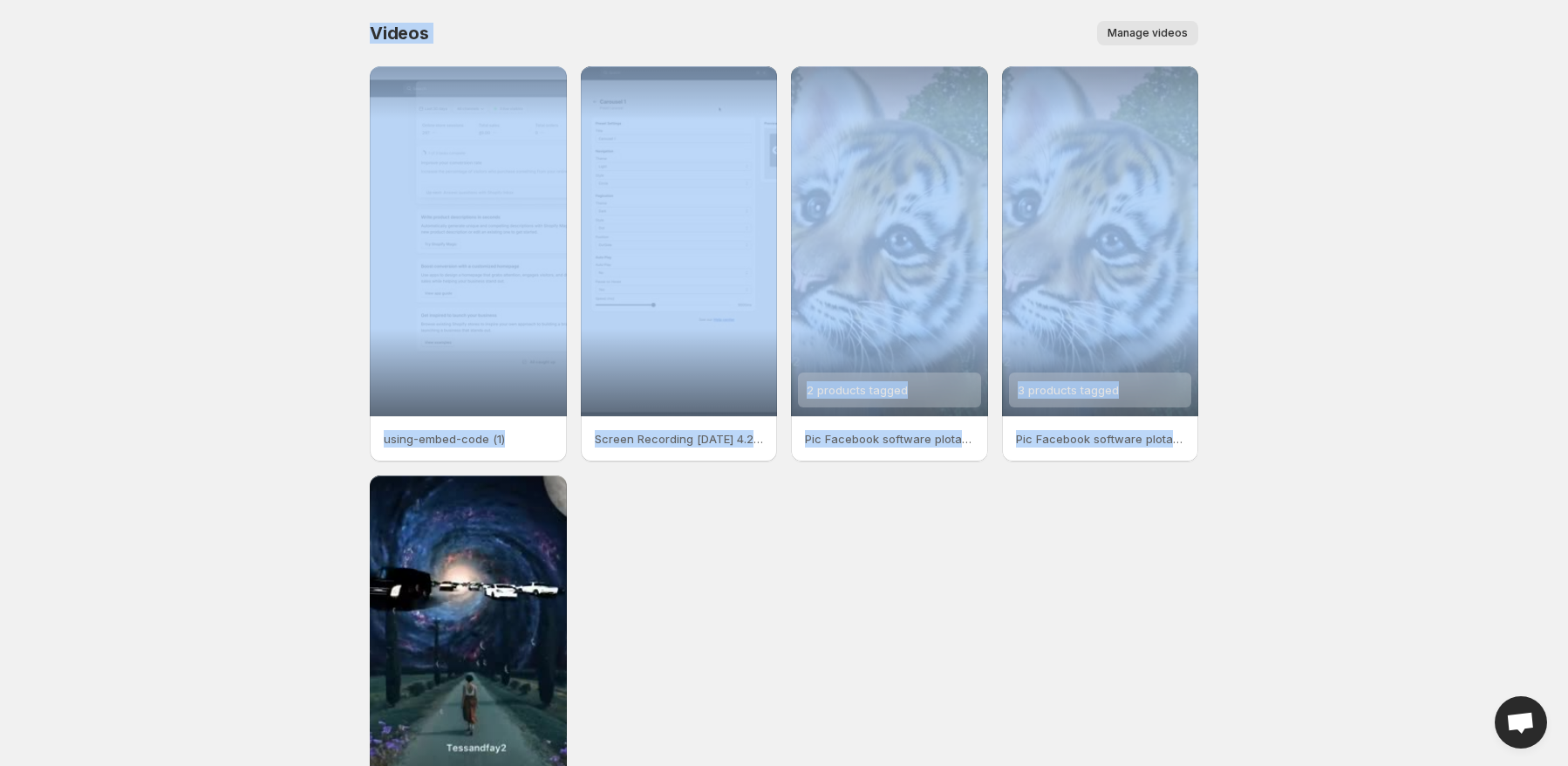
drag, startPoint x: 355, startPoint y: 45, endPoint x: 1411, endPoint y: 456, distance: 1133.2
click at [1411, 456] on body "Home Feeds Videos Subscription Settings Videos. This page is ready Videos Manag…" at bounding box center [784, 383] width 1568 height 766
drag, startPoint x: 1230, startPoint y: 420, endPoint x: 145, endPoint y: 64, distance: 1141.9
click at [145, 64] on body "Home Feeds Videos Subscription Settings Videos. This page is ready Videos Manag…" at bounding box center [784, 383] width 1568 height 766
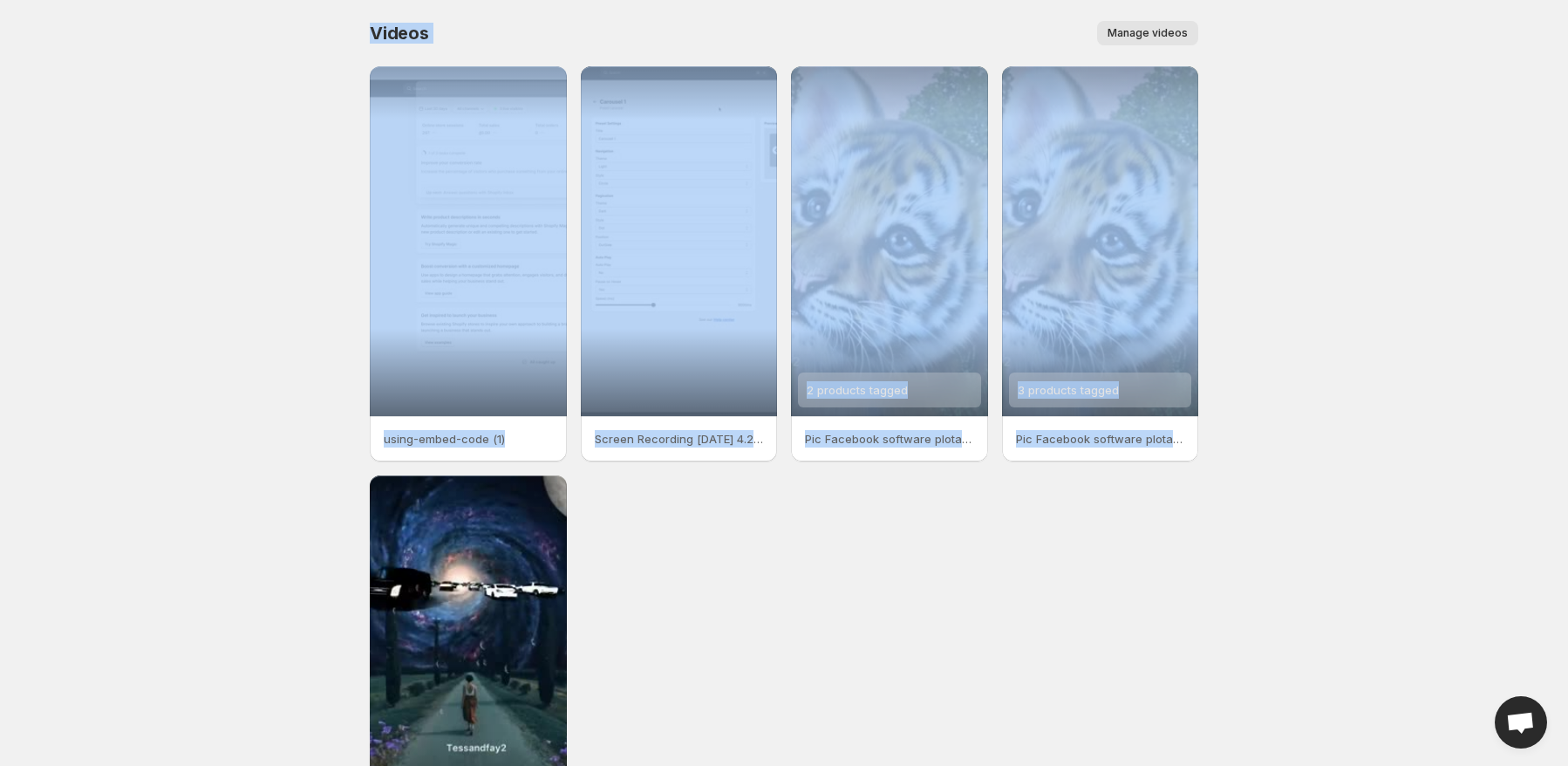
click at [145, 64] on body "Home Feeds Videos Subscription Settings Videos. This page is ready Videos Manag…" at bounding box center [784, 383] width 1568 height 766
